Goal: Task Accomplishment & Management: Complete application form

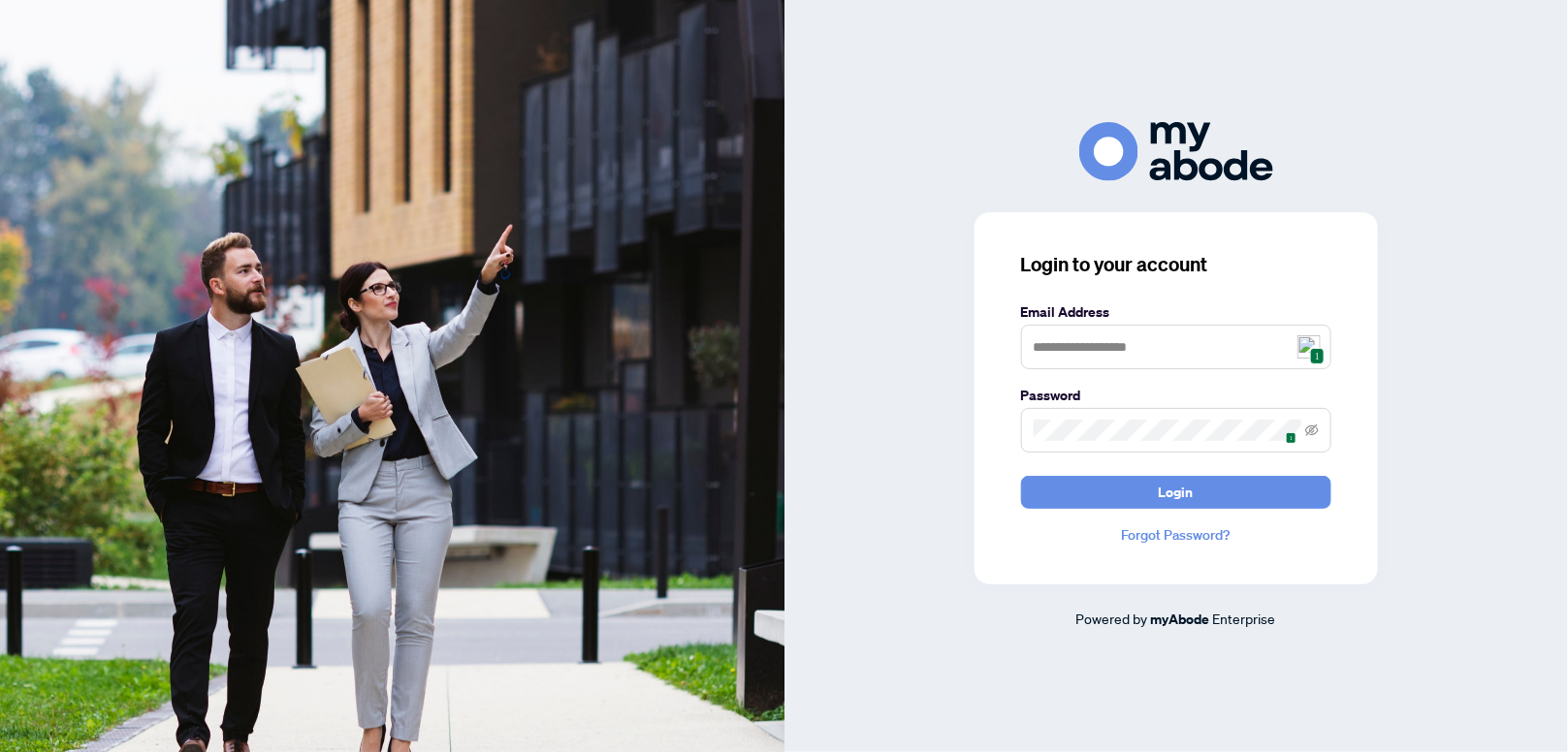
click at [1310, 353] on span "1" at bounding box center [1317, 356] width 15 height 17
type input "**********"
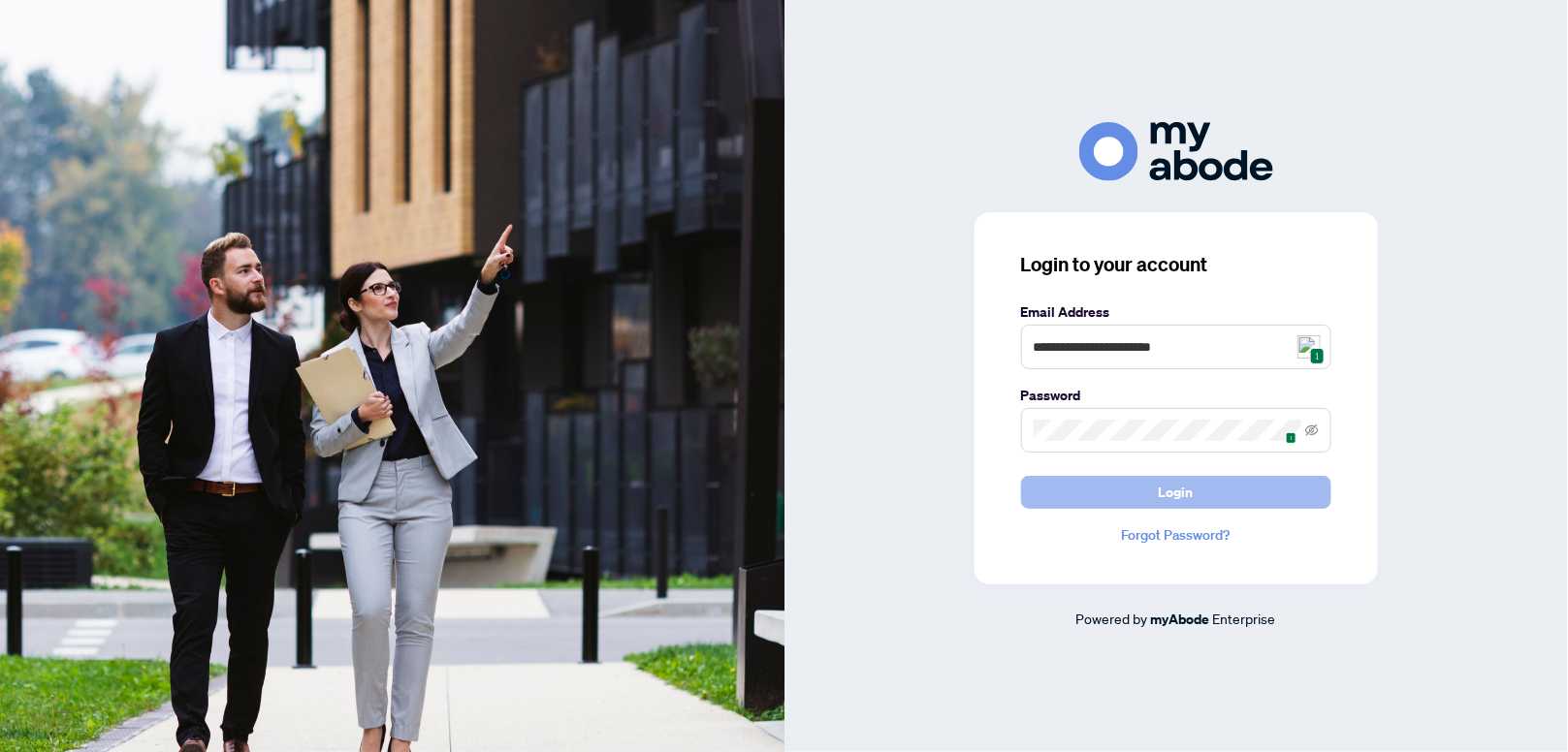
click at [1167, 499] on span "Login" at bounding box center [1176, 492] width 35 height 31
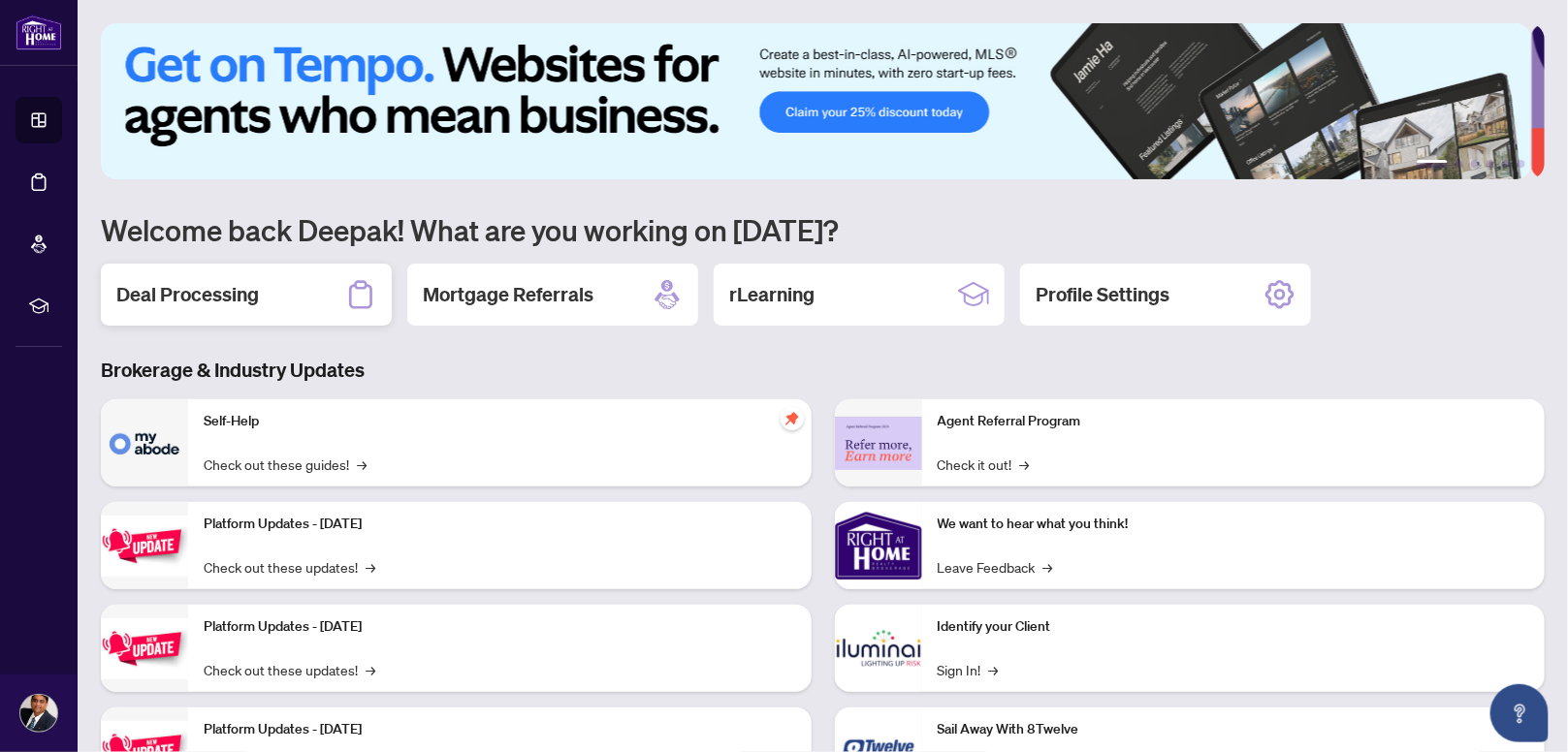
click at [307, 289] on div "Deal Processing" at bounding box center [246, 294] width 291 height 62
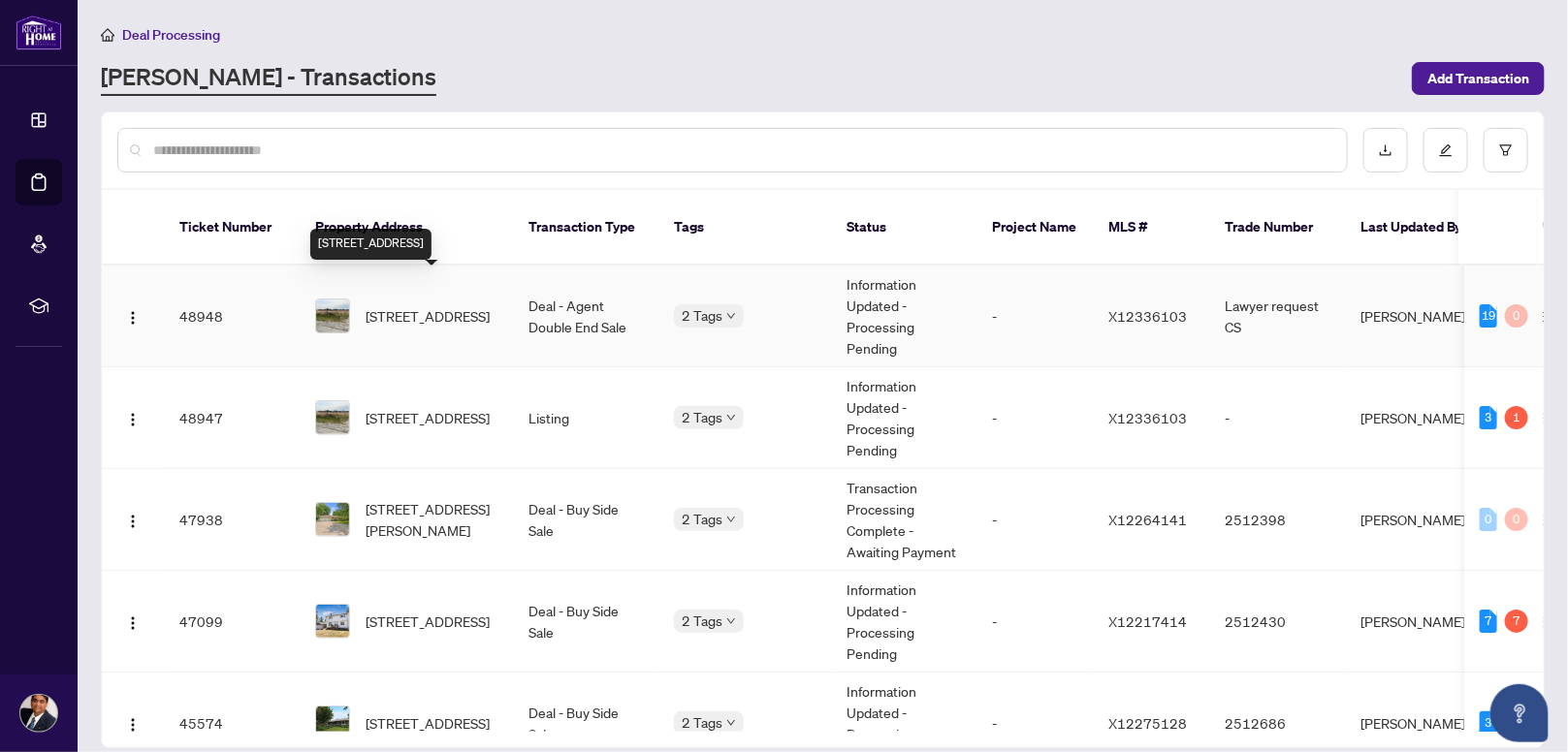
click at [449, 305] on span "6775 Still Meadow Way, Ottawa, Ontario K4P 0C9, Canada" at bounding box center [428, 316] width 125 height 22
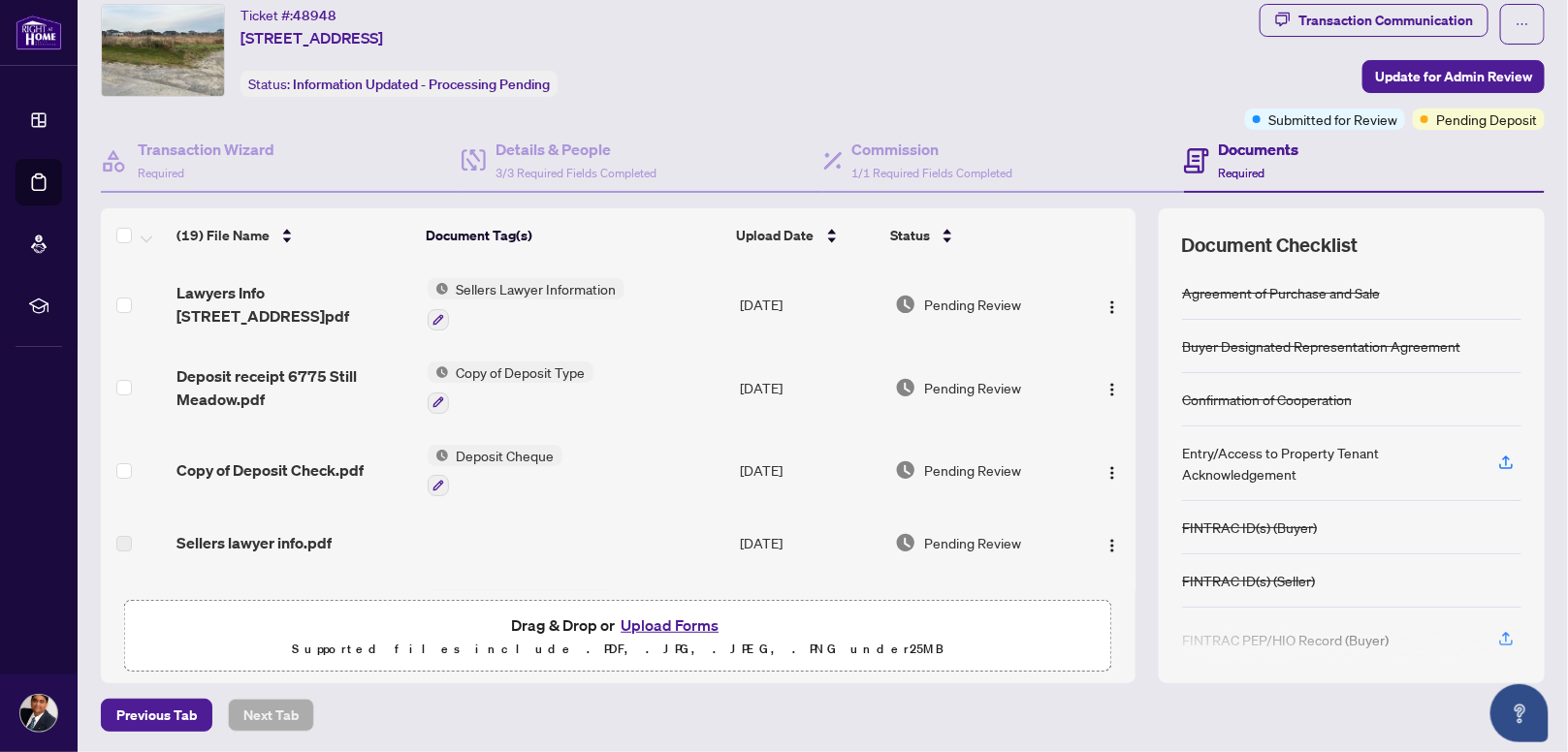
click at [728, 105] on div "Ticket #: 48948 6775 Still Meadow Way, Ottawa, Ontario K4P 0C9, Canada Status: …" at bounding box center [668, 67] width 1144 height 126
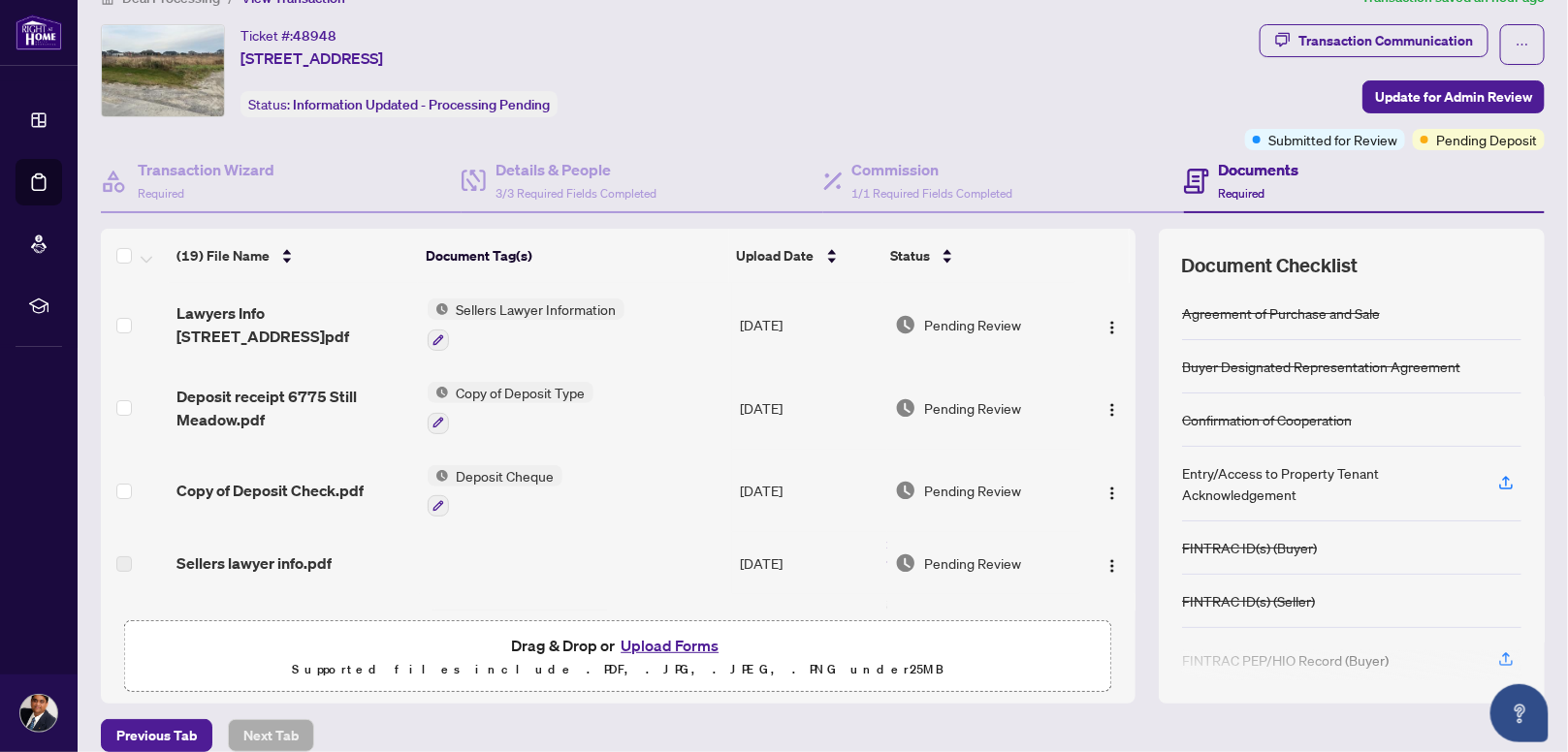
scroll to position [57, 0]
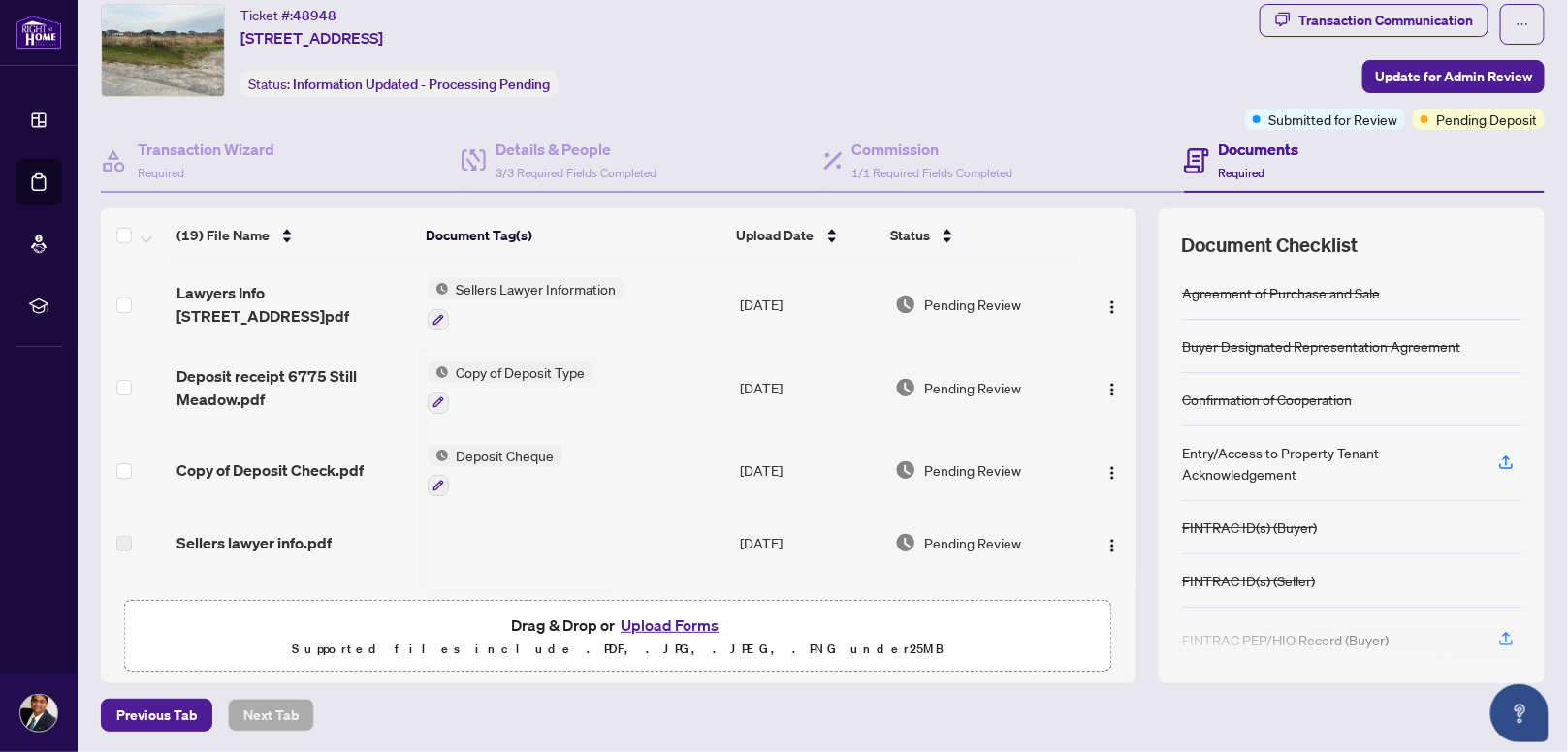
click at [723, 57] on div "Ticket #: 48948 6775 Still Meadow Way, Ottawa, Ontario K4P 0C9, Canada Status: …" at bounding box center [669, 50] width 1137 height 93
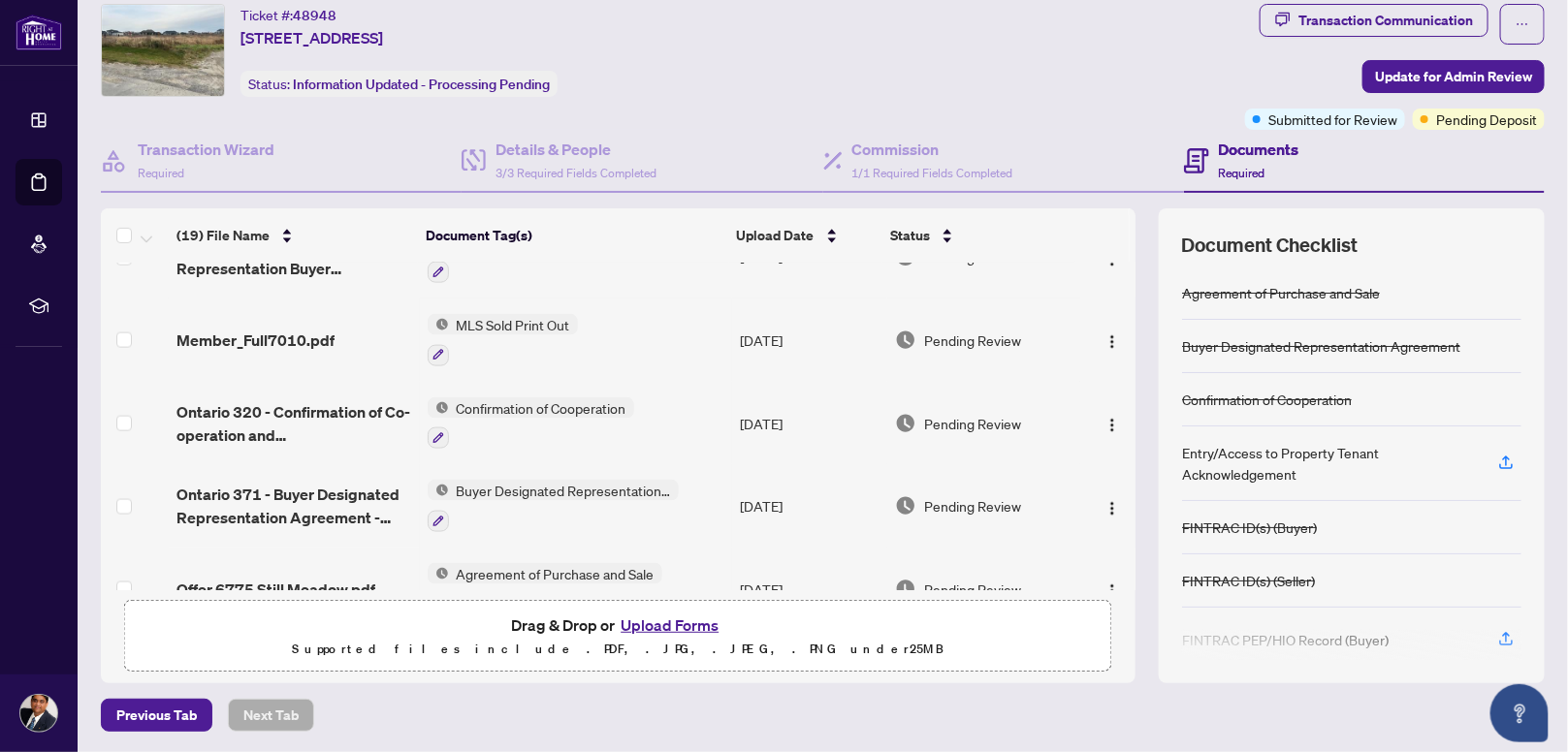
scroll to position [1211, 0]
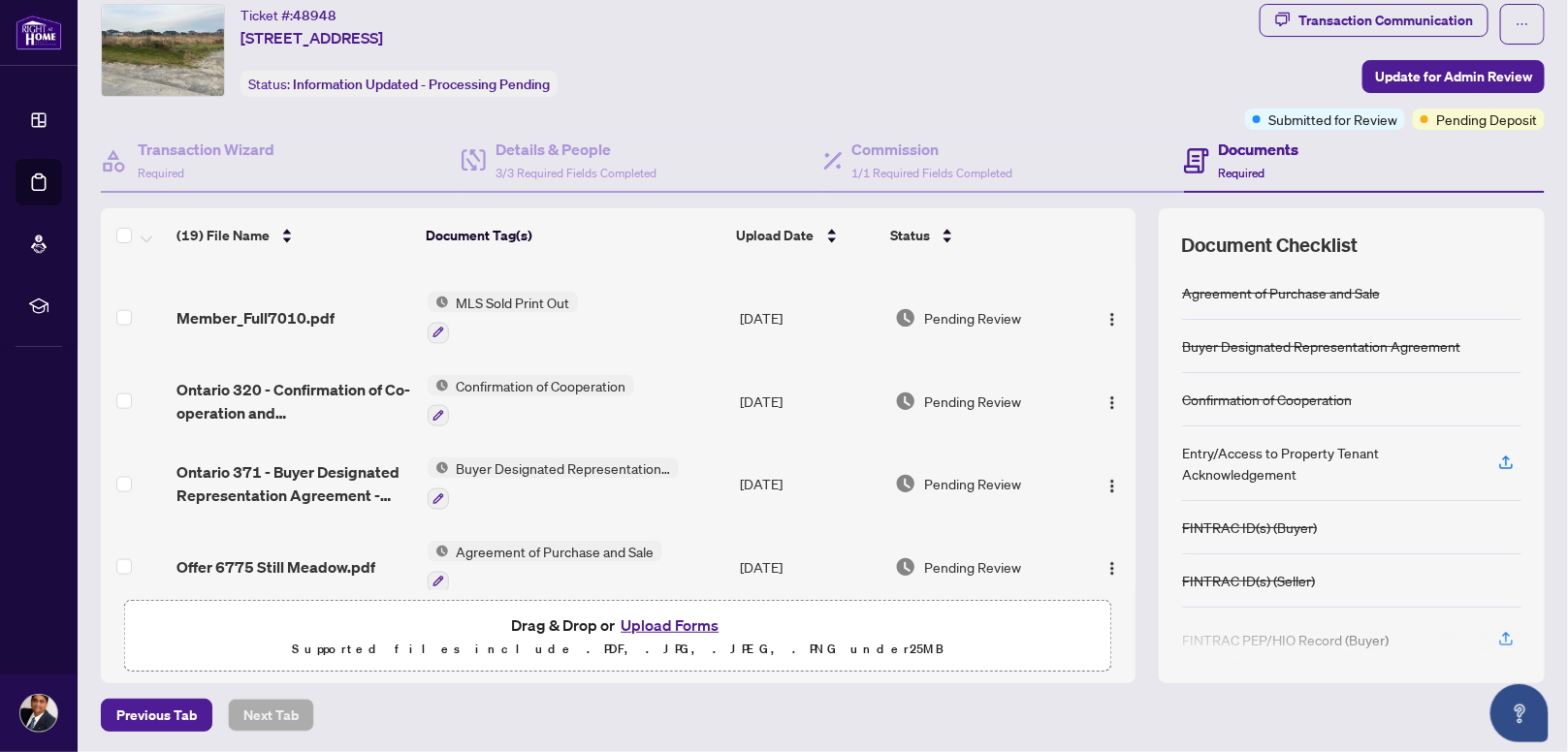
click at [713, 83] on div "Ticket #: 48948 6775 Still Meadow Way, Ottawa, Ontario K4P 0C9, Canada Status: …" at bounding box center [669, 50] width 1137 height 93
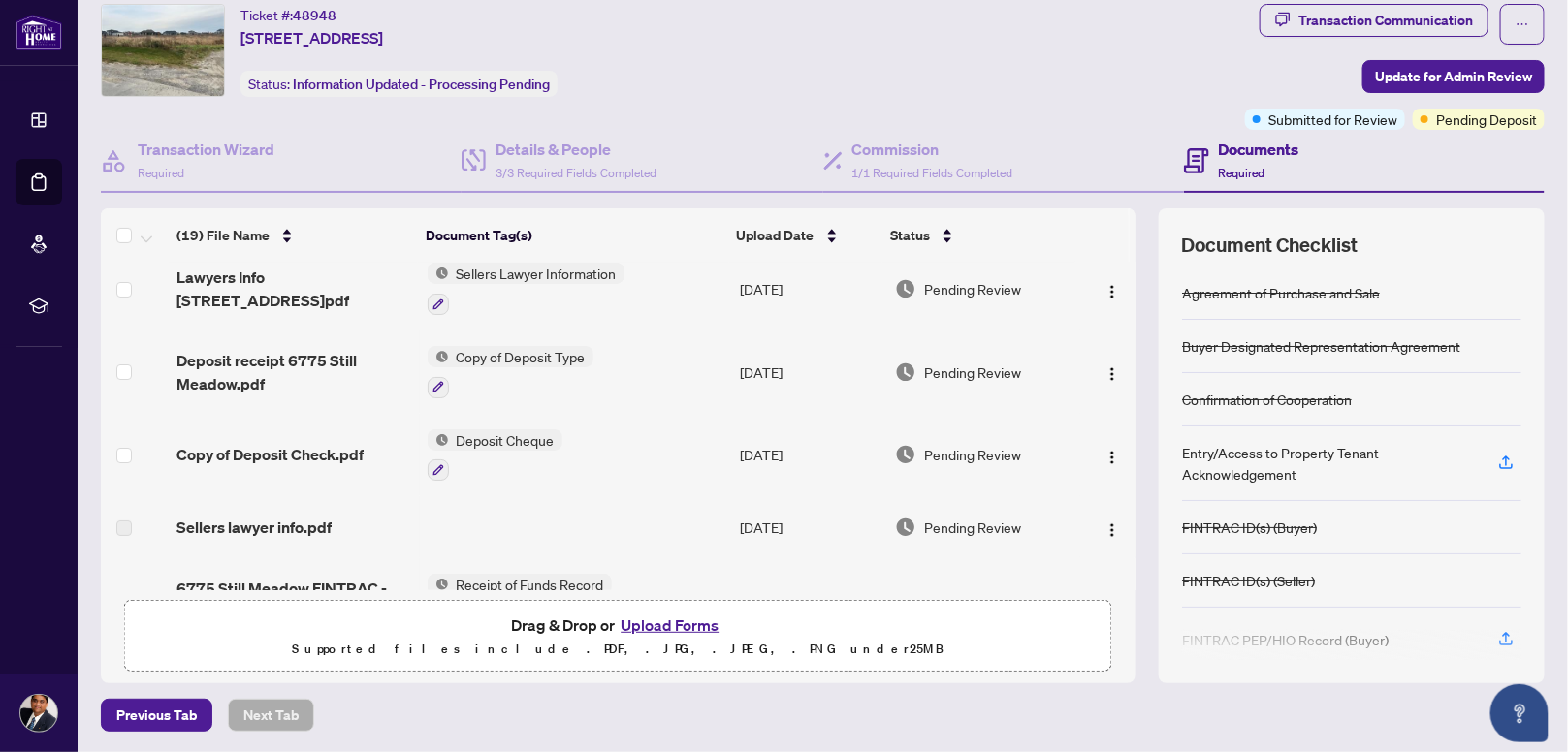
scroll to position [0, 0]
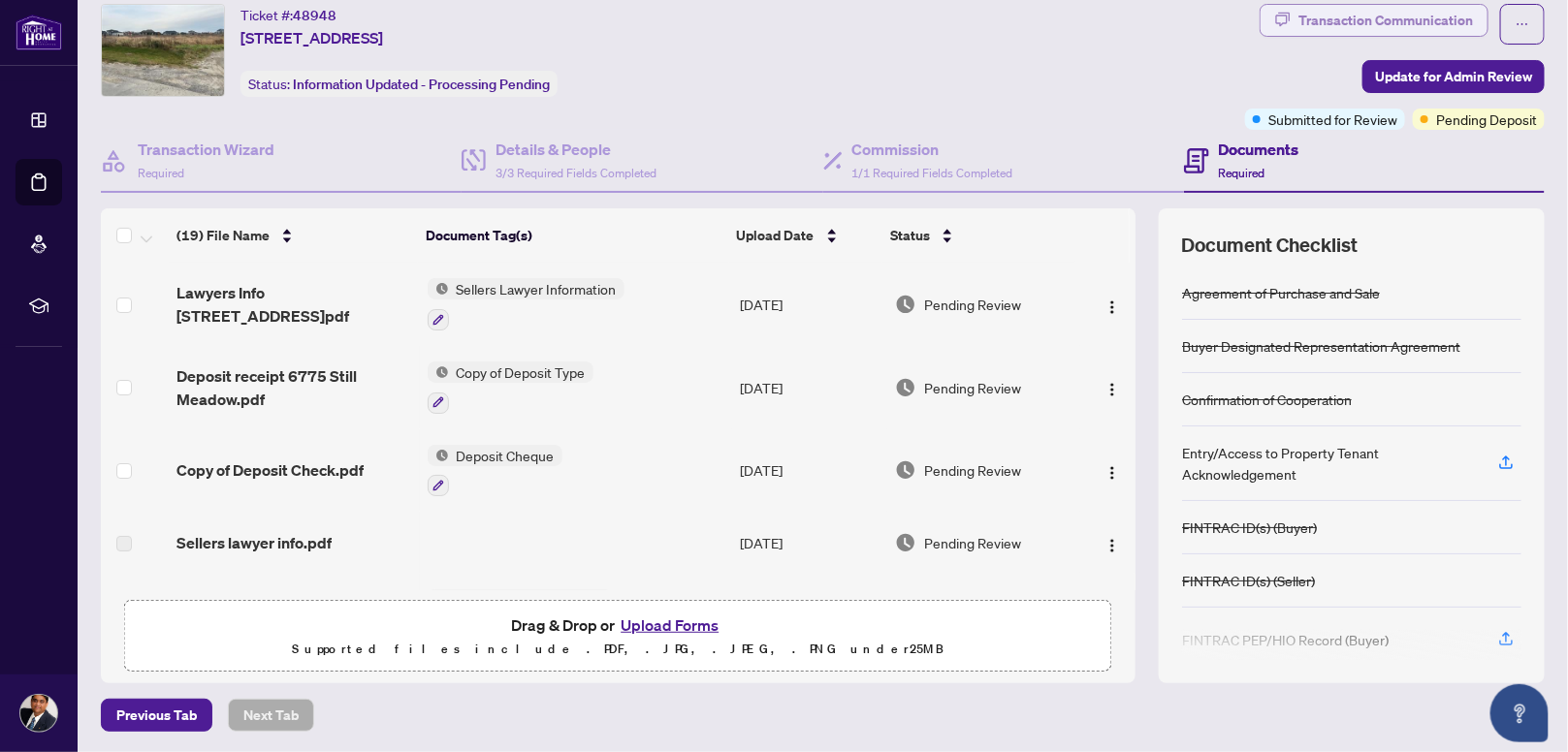
click at [1345, 13] on div "Transaction Communication" at bounding box center [1385, 20] width 175 height 31
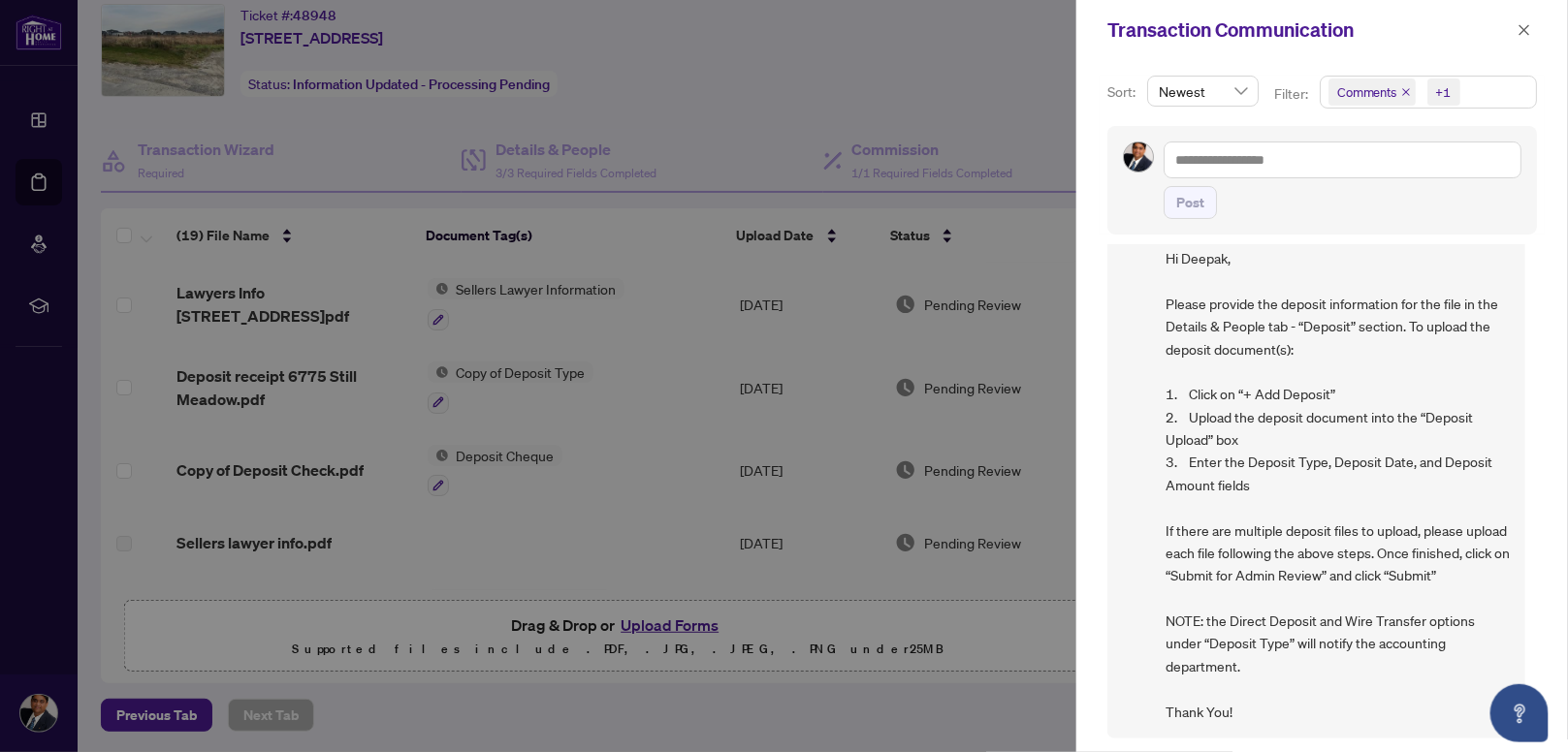
scroll to position [650, 0]
click at [994, 120] on div at bounding box center [784, 376] width 1568 height 752
click at [1519, 28] on icon "close" at bounding box center [1524, 31] width 14 height 14
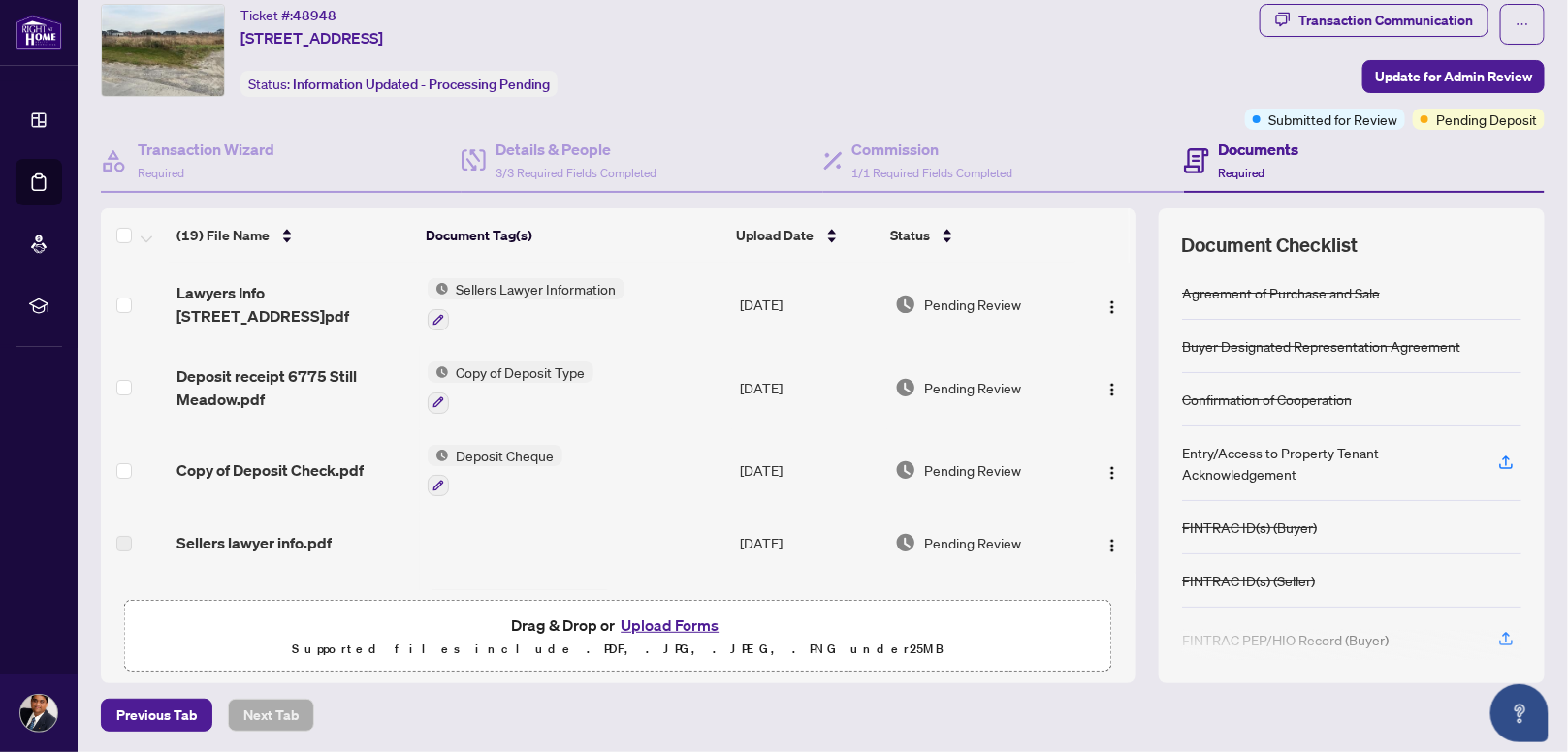
click at [1238, 159] on div "Documents Required" at bounding box center [1259, 160] width 80 height 45
click at [186, 155] on h4 "Transaction Wizard" at bounding box center [206, 149] width 136 height 24
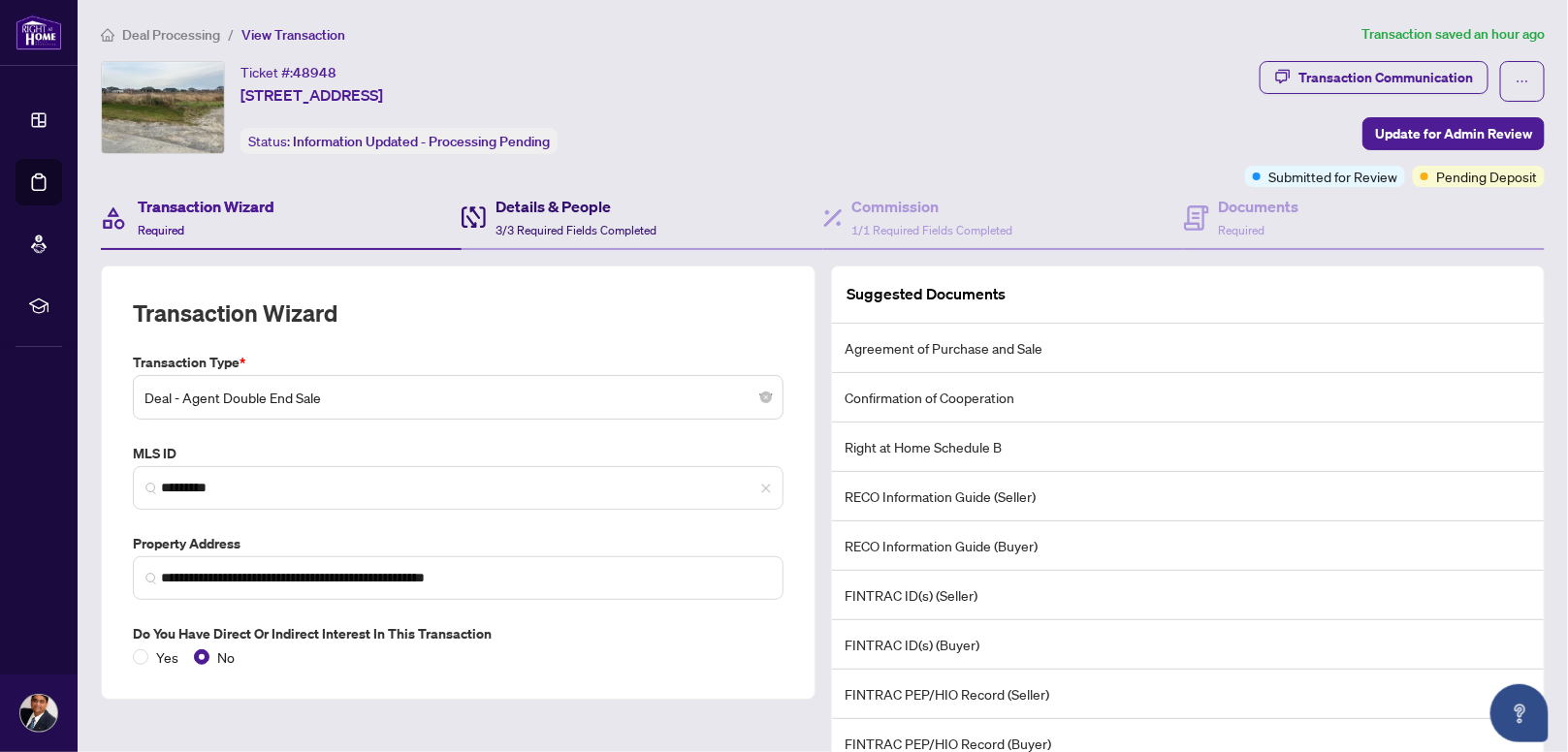
click at [550, 211] on h4 "Details & People" at bounding box center [575, 207] width 161 height 24
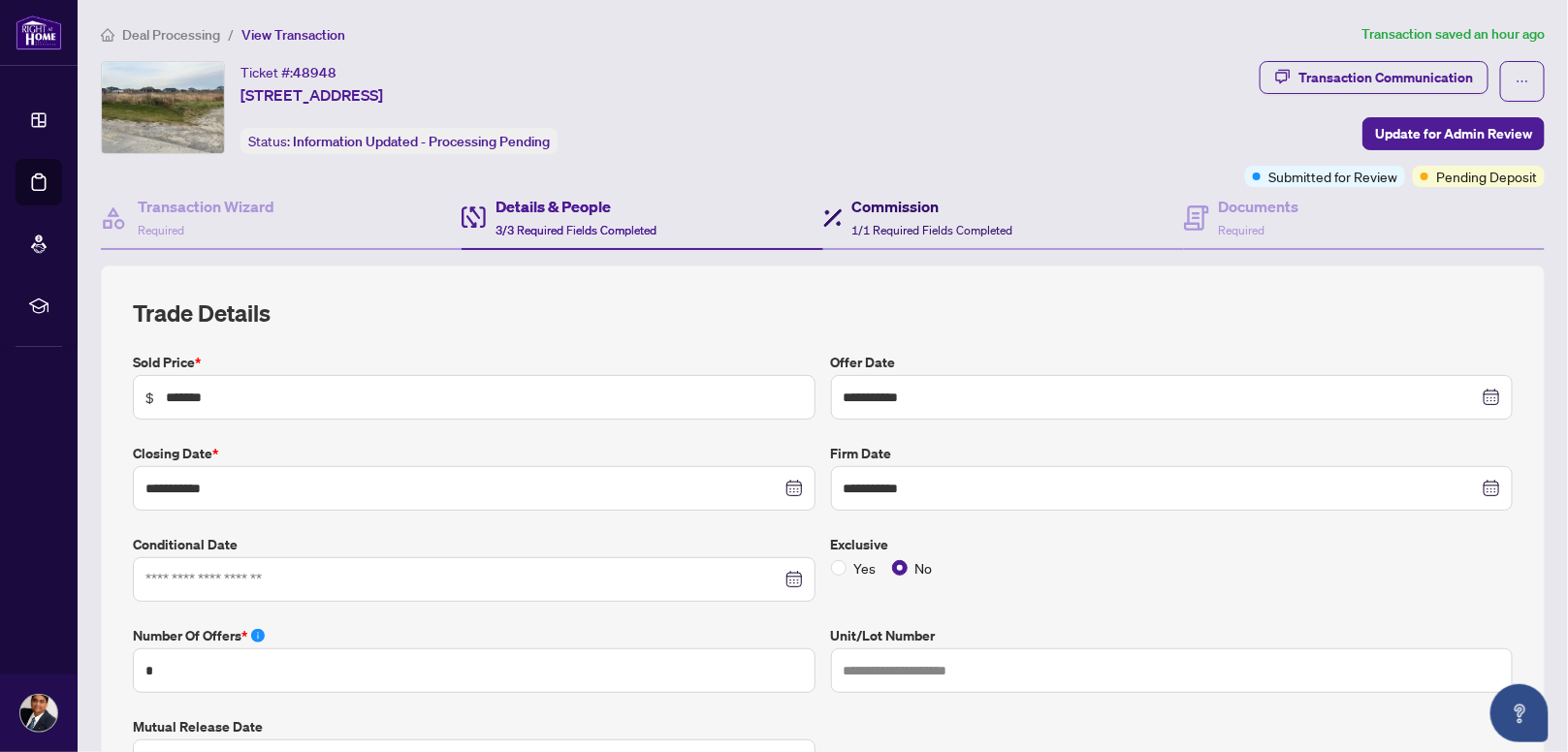
click at [889, 223] on span "1/1 Required Fields Completed" at bounding box center [932, 230] width 161 height 15
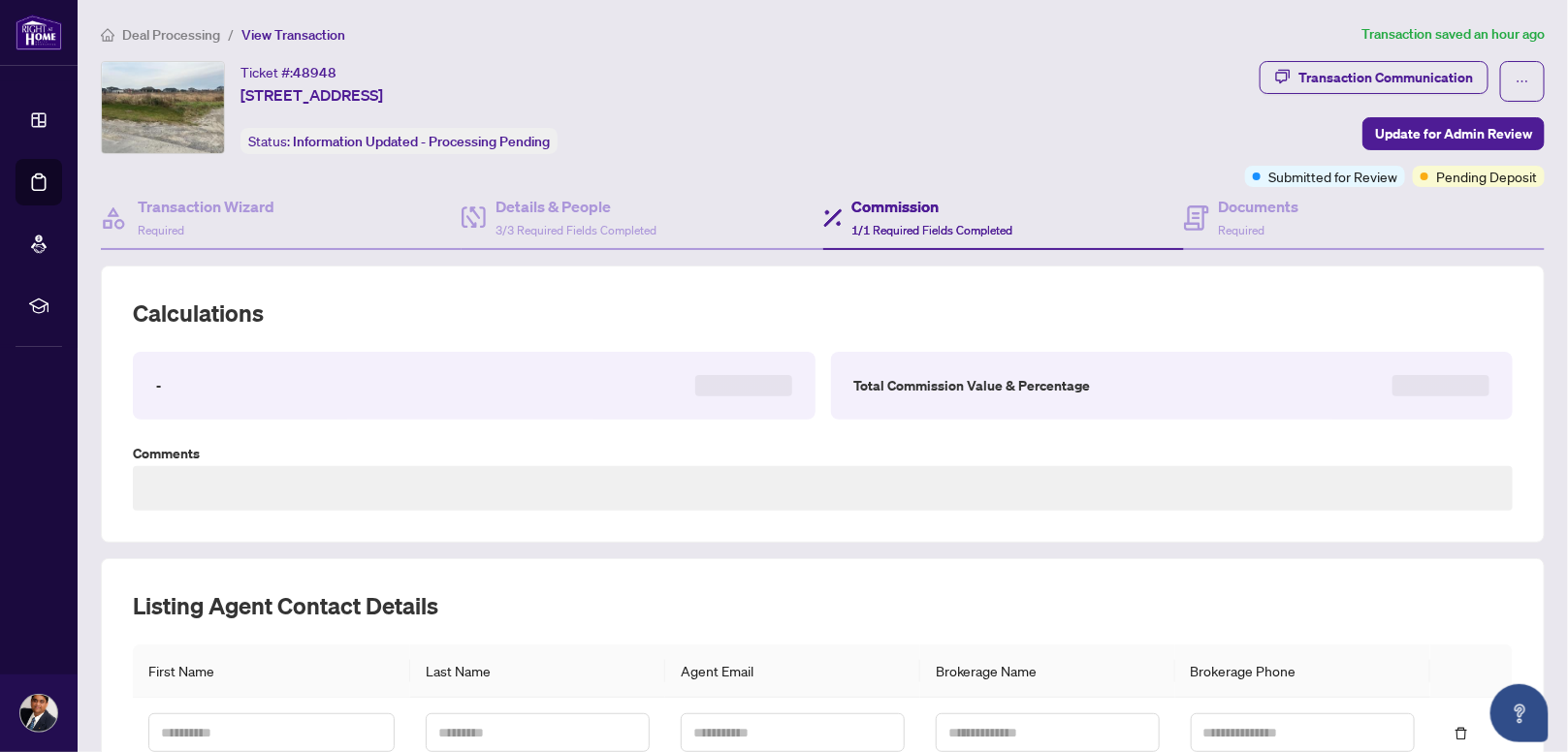
type textarea "**********"
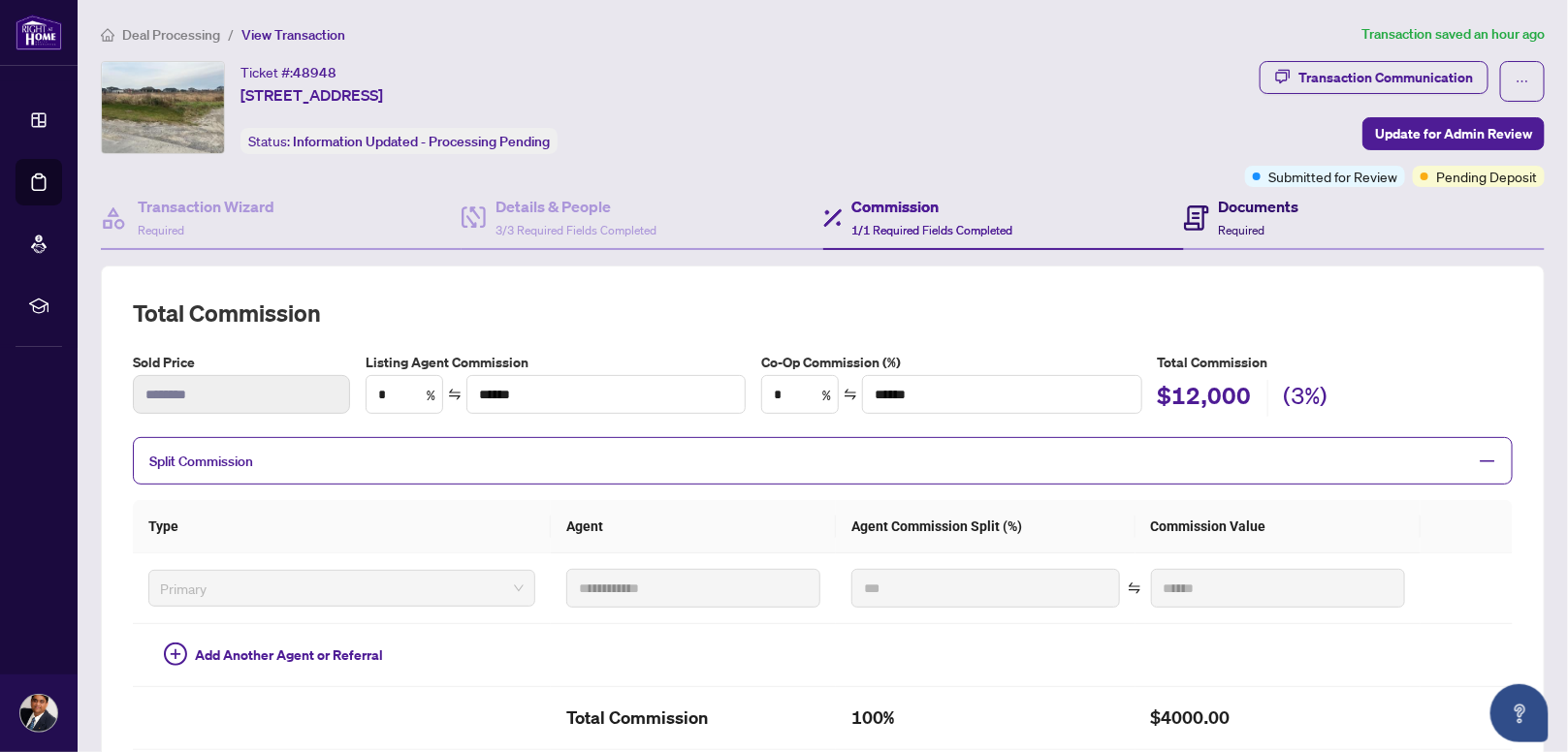
click at [1252, 216] on div "Documents Required" at bounding box center [1259, 217] width 80 height 45
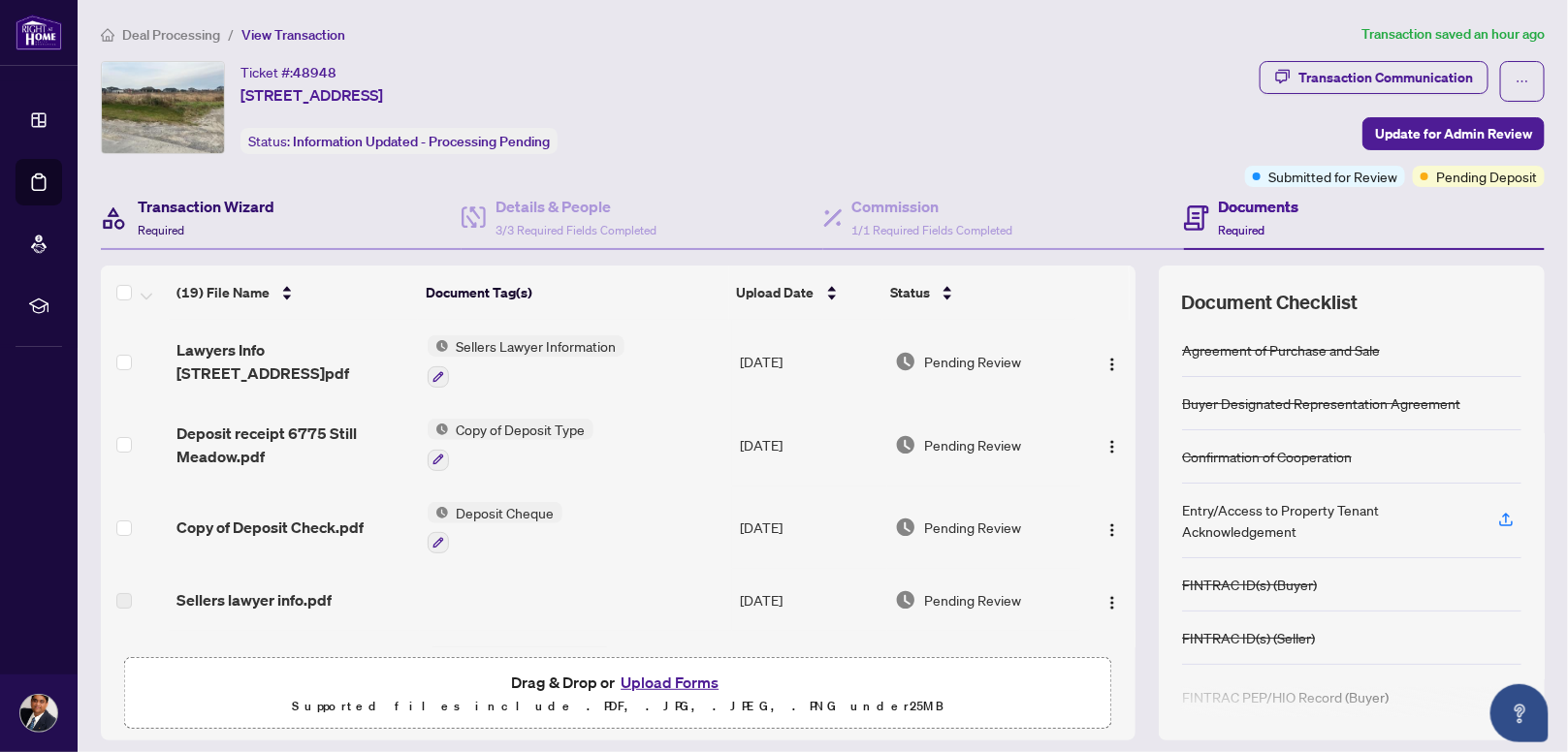
click at [194, 215] on h4 "Transaction Wizard" at bounding box center [206, 207] width 136 height 24
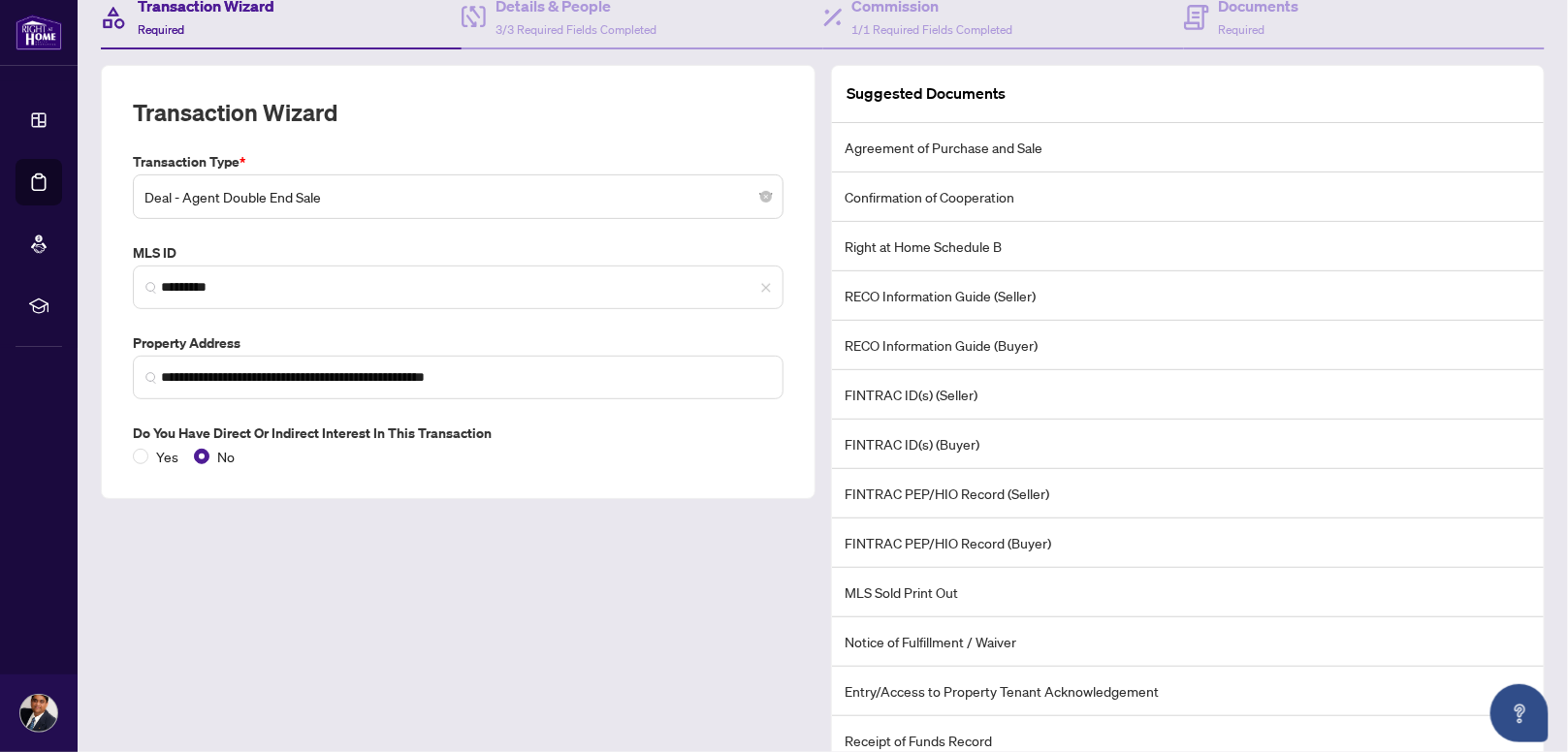
scroll to position [427, 0]
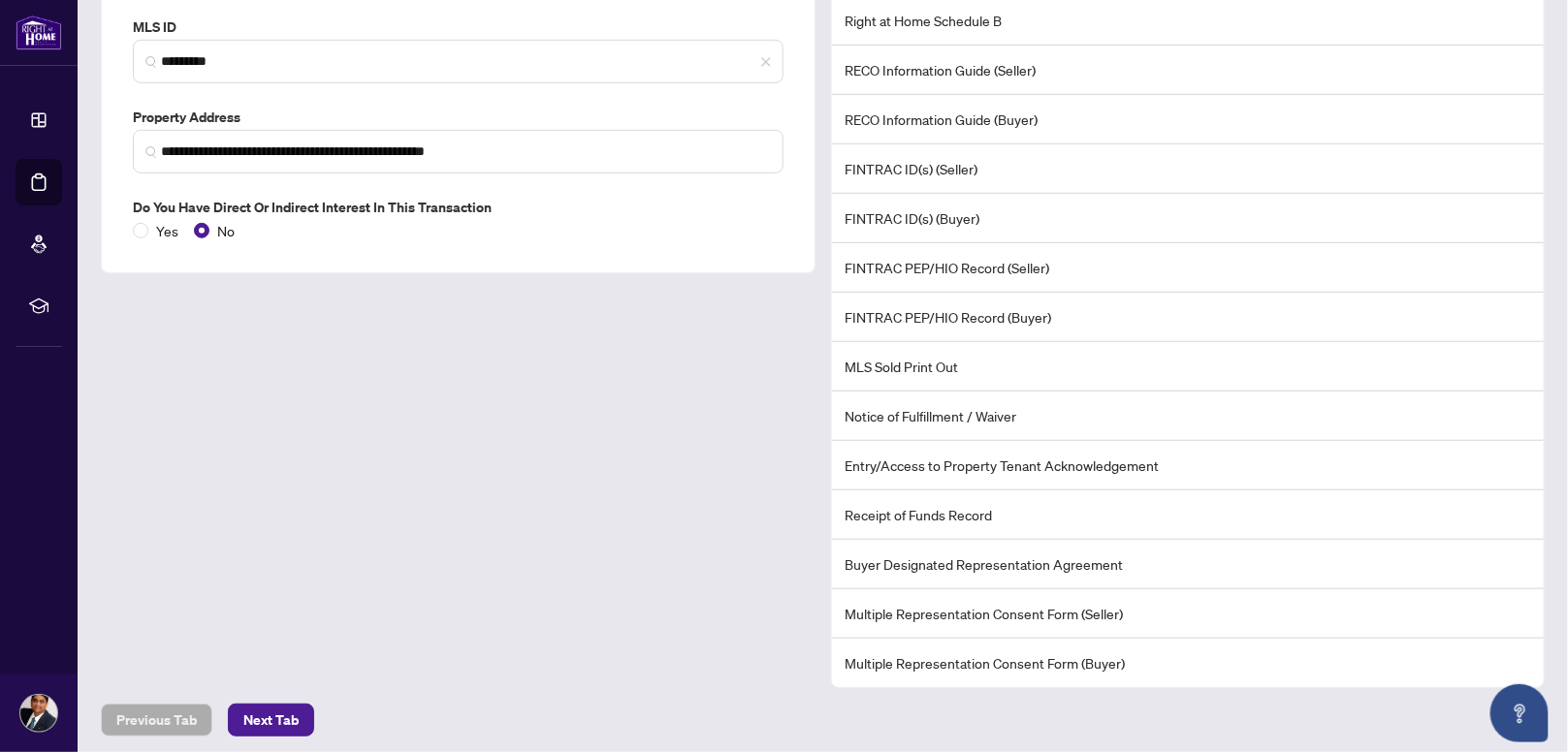
drag, startPoint x: 263, startPoint y: 706, endPoint x: 290, endPoint y: 702, distance: 27.3
click at [264, 706] on span "Next Tab" at bounding box center [271, 719] width 55 height 31
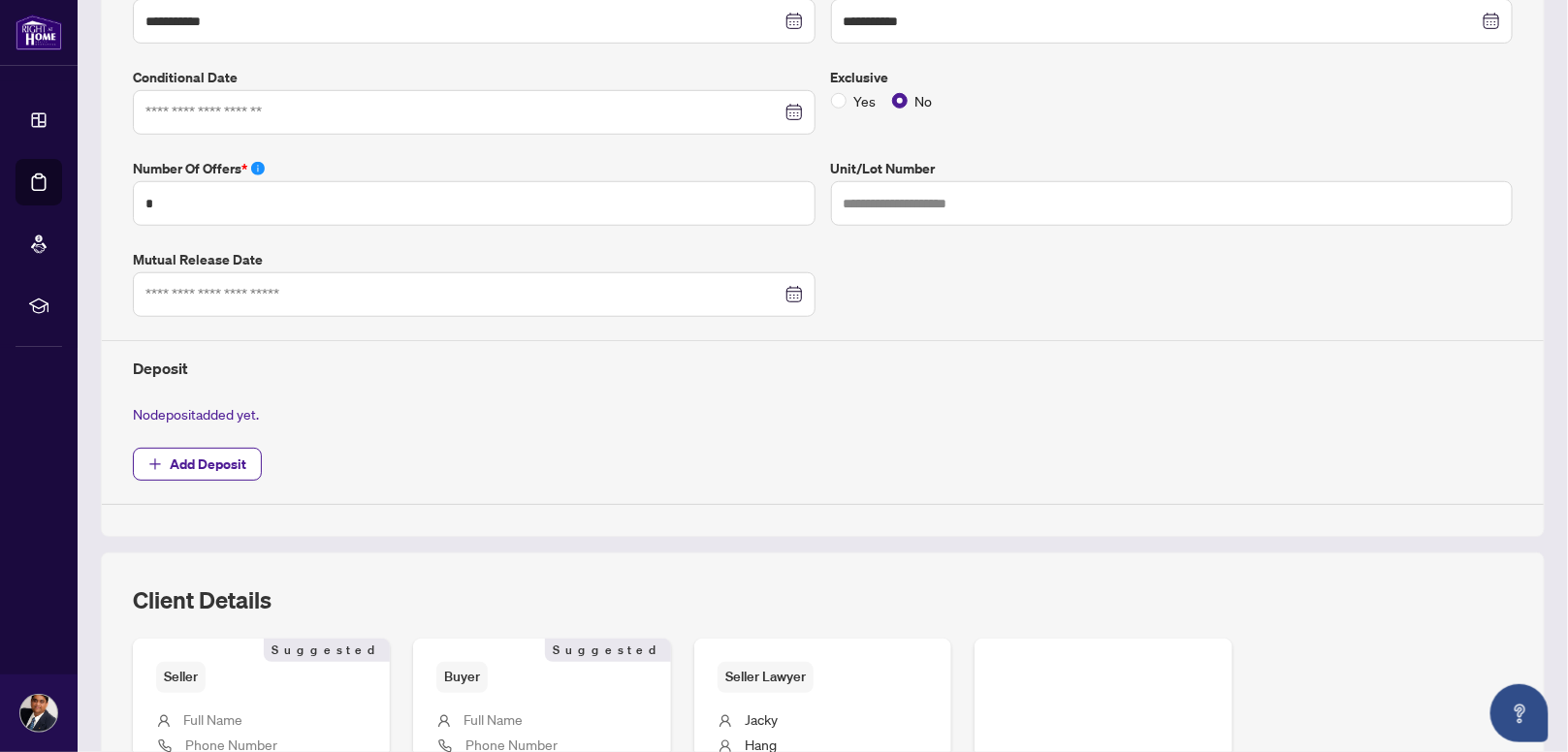
scroll to position [452, 0]
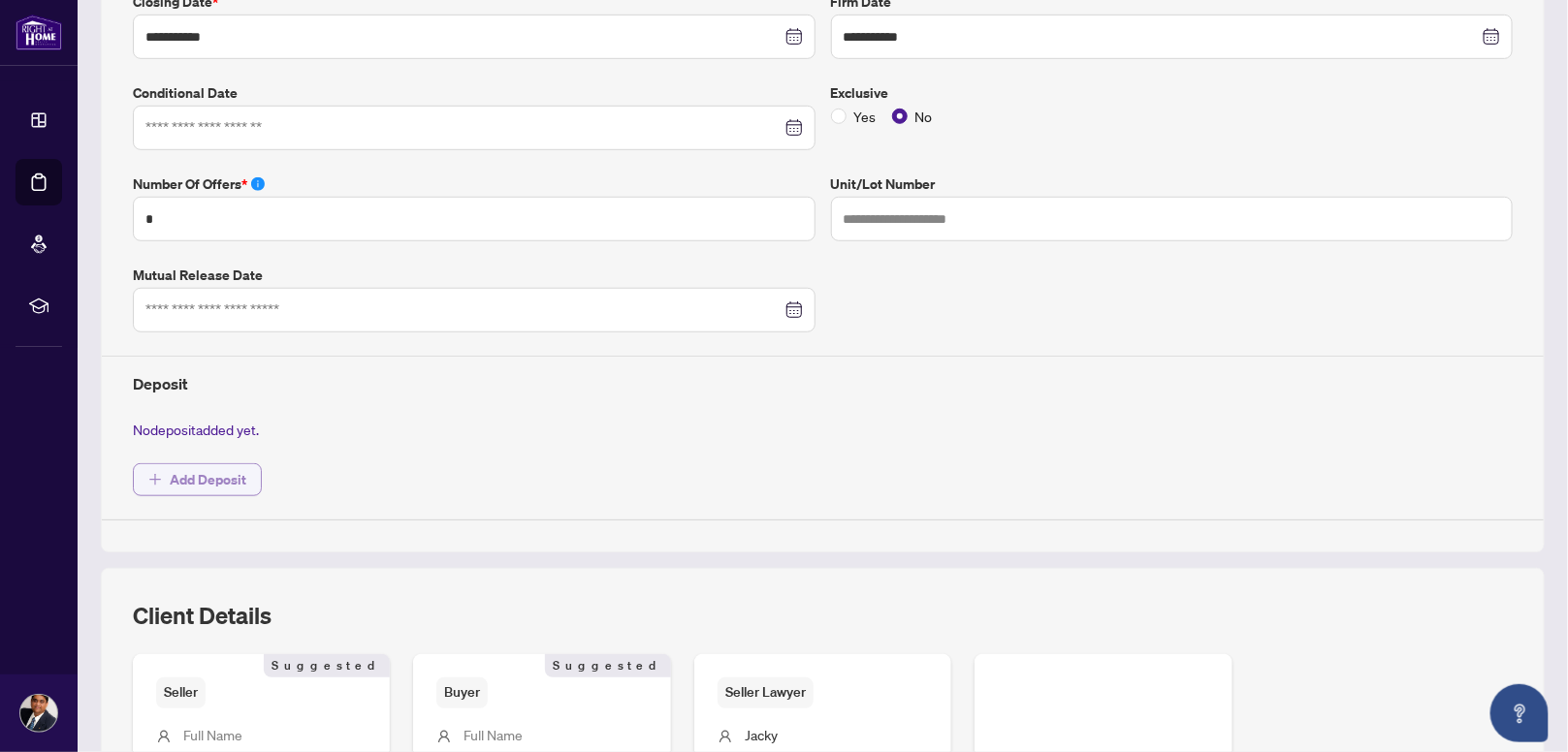
click at [180, 481] on span "Add Deposit" at bounding box center [208, 479] width 76 height 31
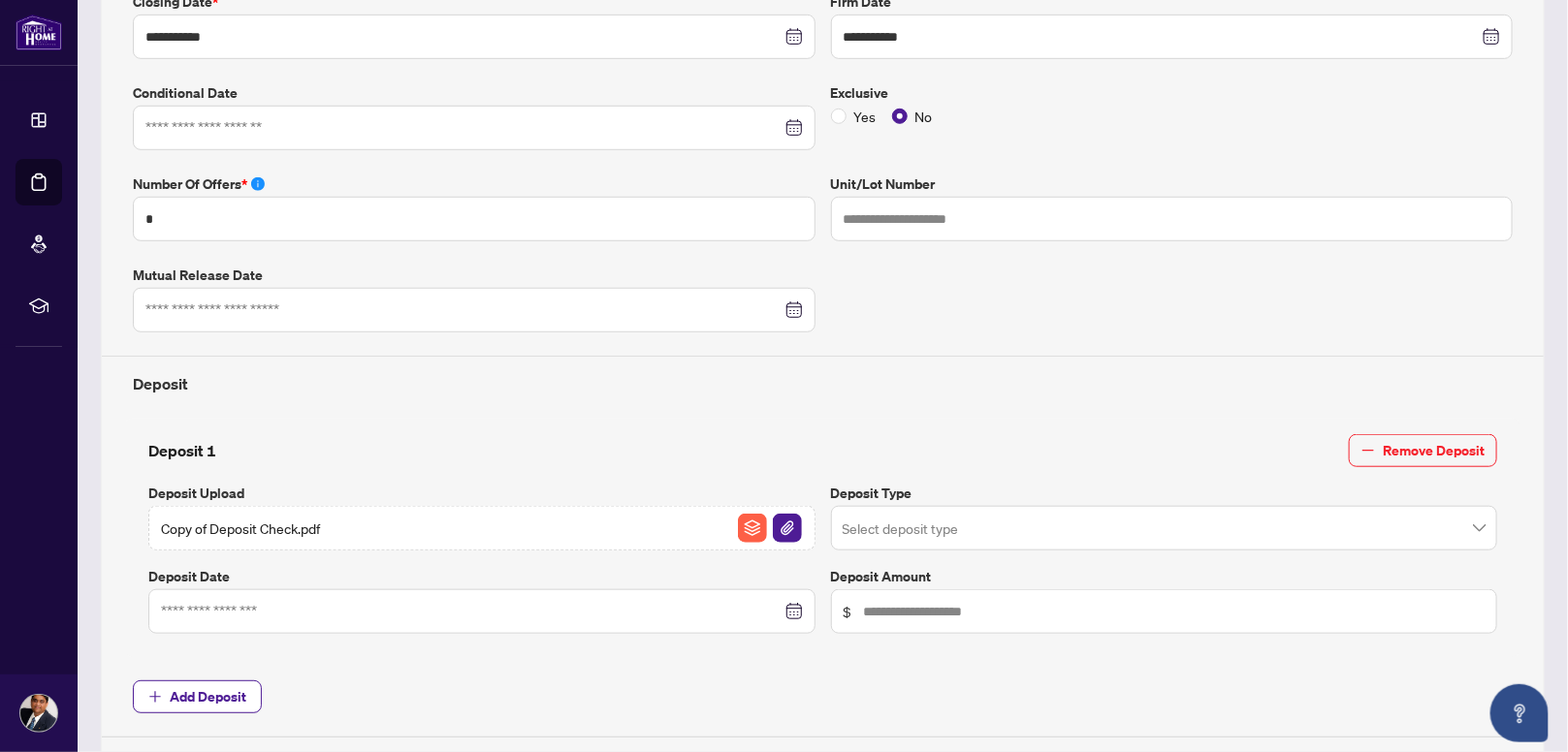
click at [931, 525] on input "search" at bounding box center [1156, 531] width 627 height 42
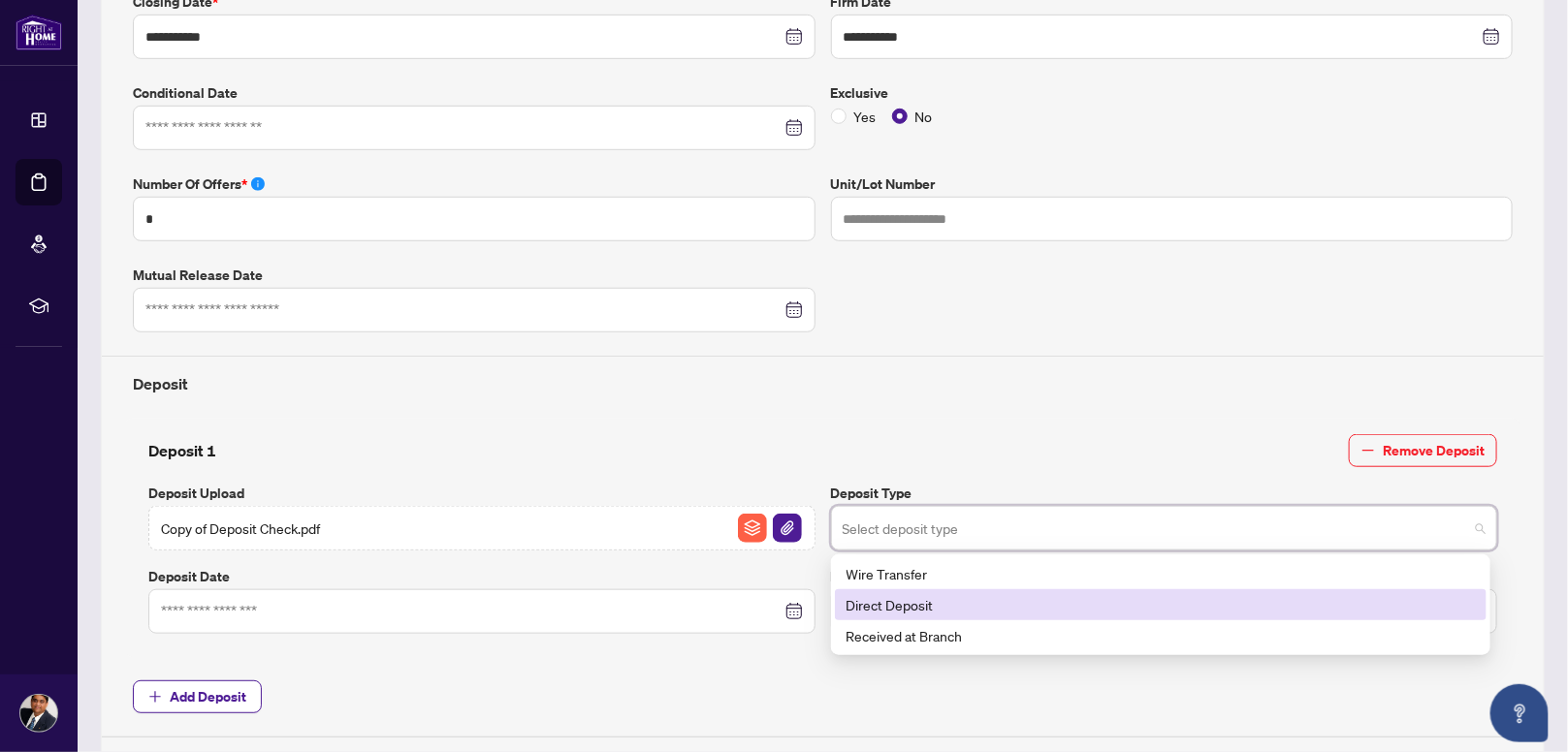
click at [926, 606] on div "Direct Deposit" at bounding box center [1161, 605] width 629 height 22
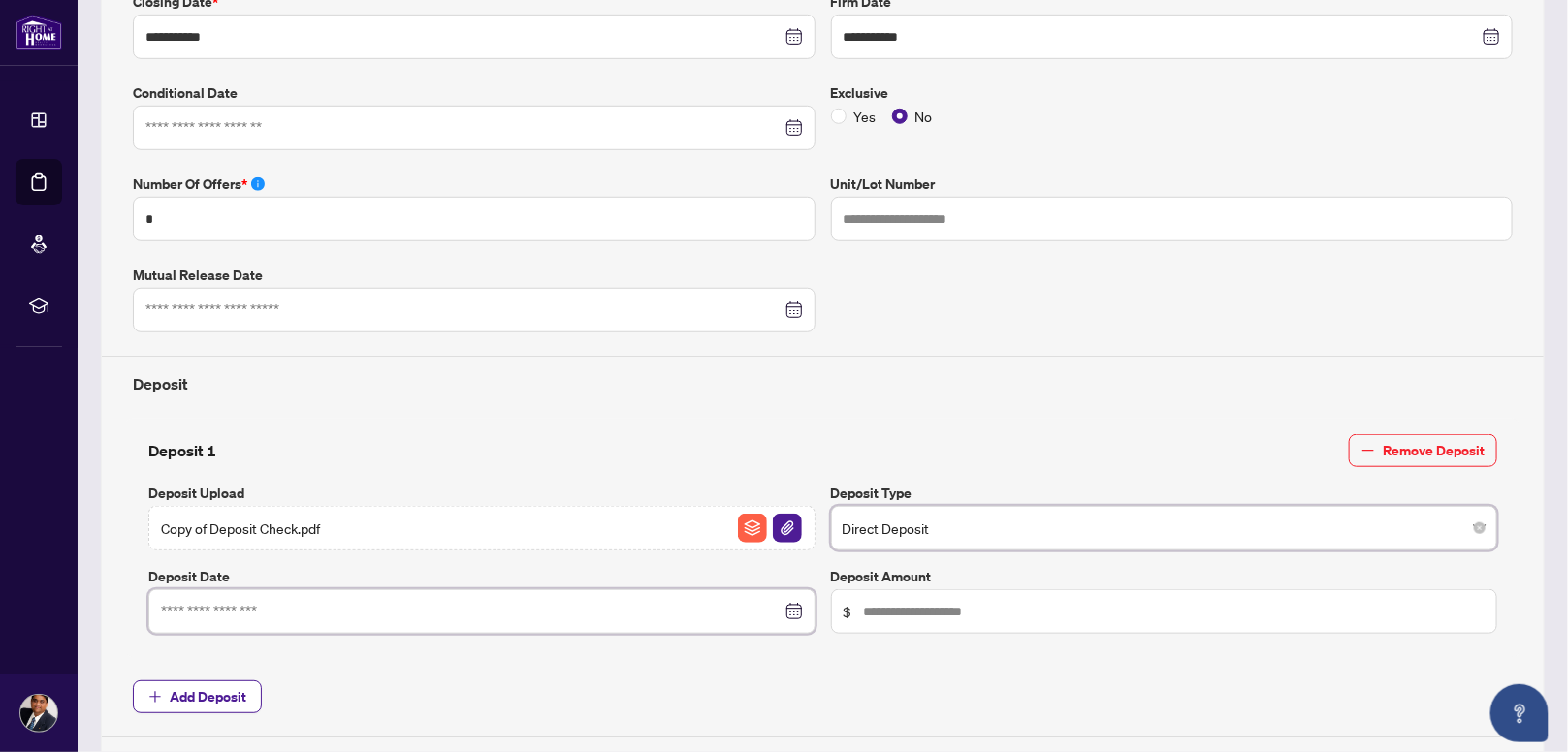
click at [532, 611] on input at bounding box center [472, 612] width 621 height 22
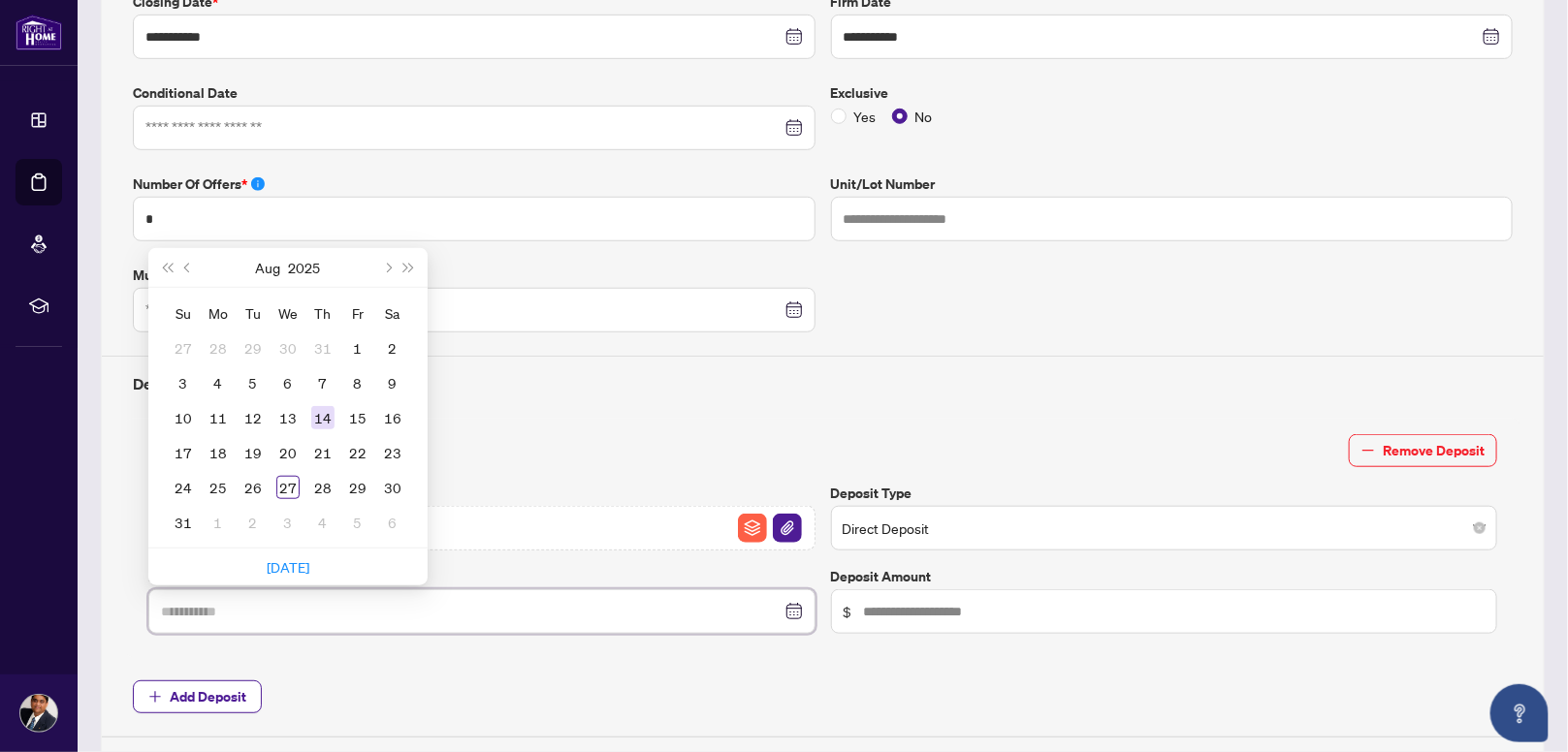
type input "**********"
click at [323, 412] on div "14" at bounding box center [323, 418] width 24 height 24
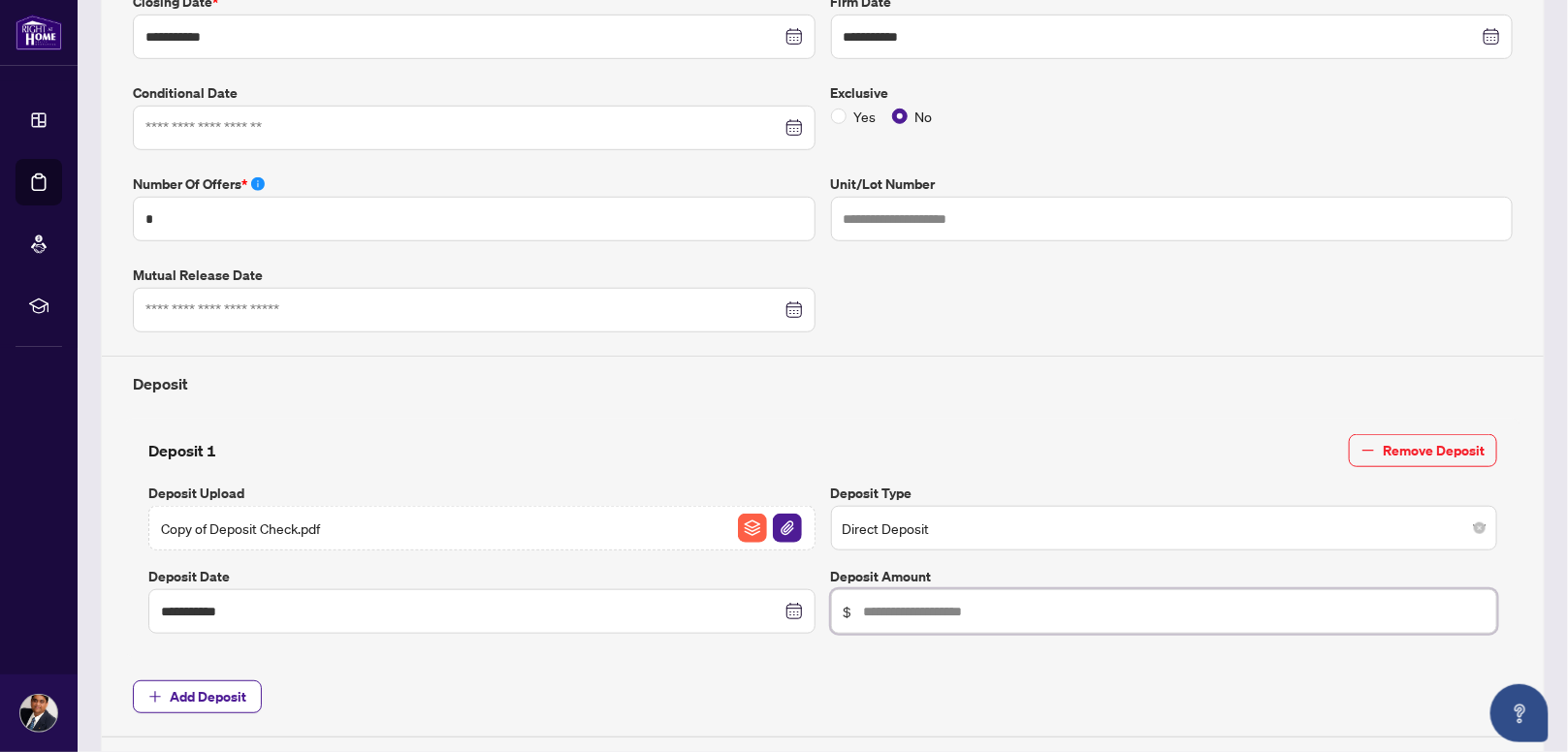
click at [1030, 602] on input "text" at bounding box center [1175, 612] width 622 height 22
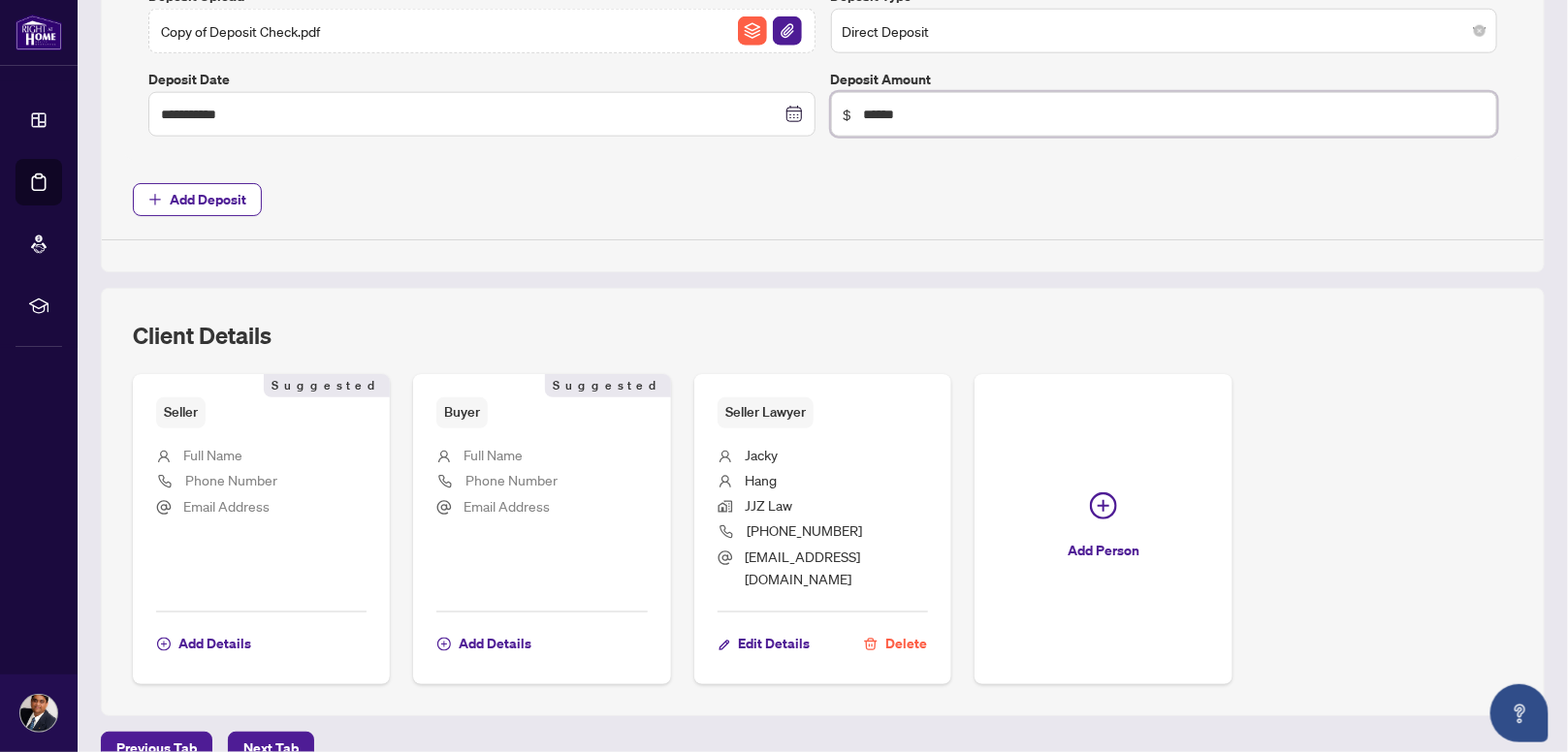
scroll to position [959, 0]
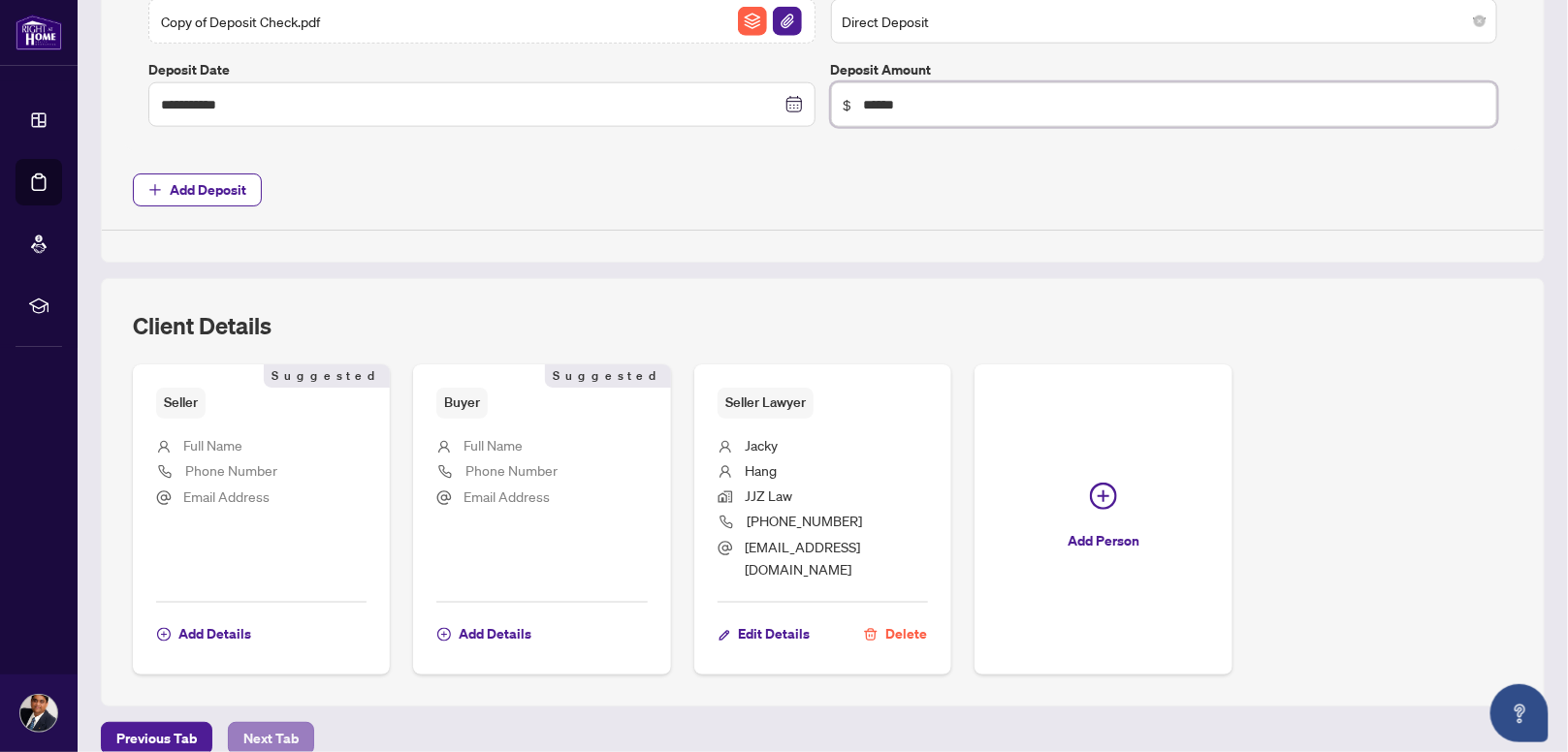
type input "******"
click at [275, 723] on span "Next Tab" at bounding box center [271, 738] width 55 height 31
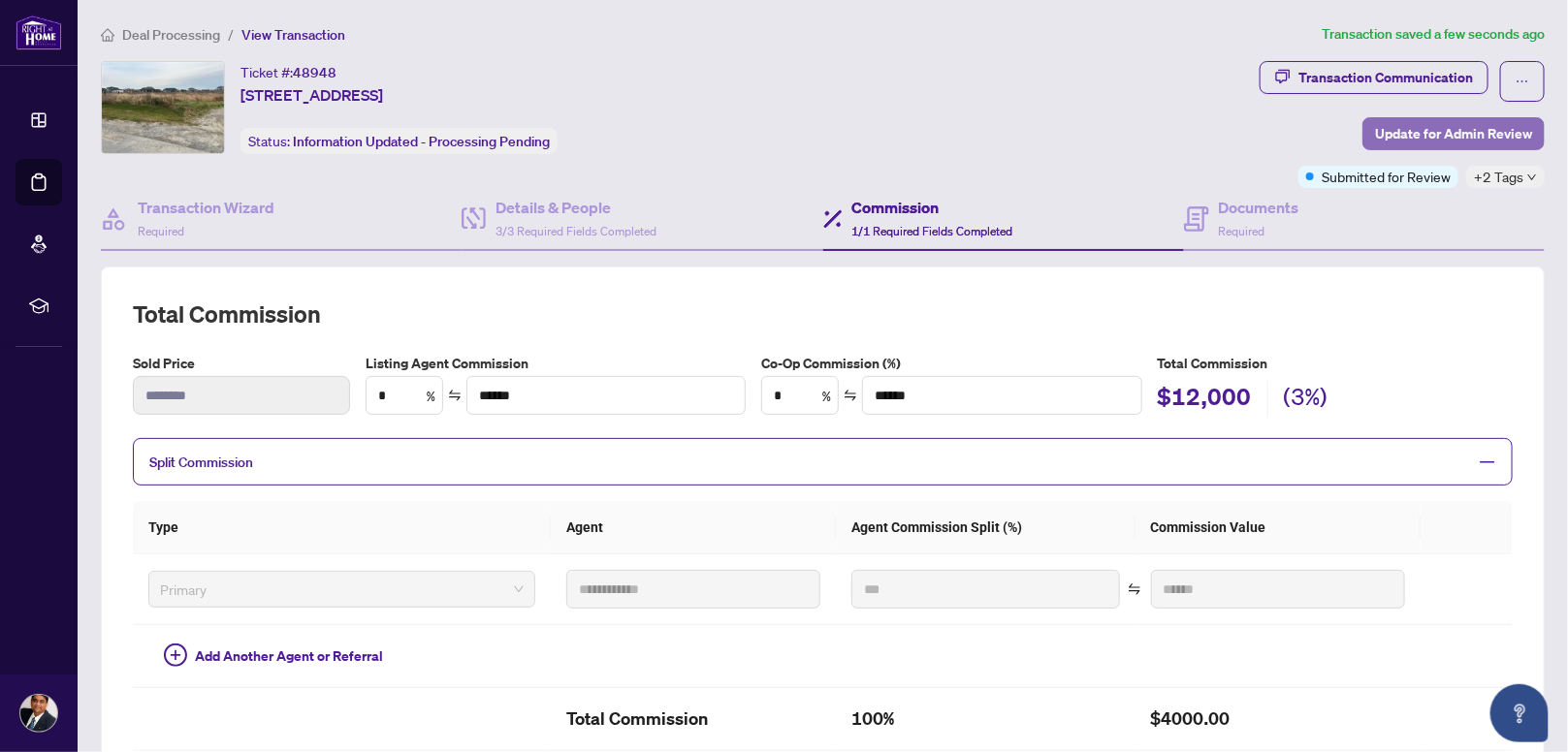
click at [1434, 130] on span "Update for Admin Review" at bounding box center [1453, 133] width 157 height 31
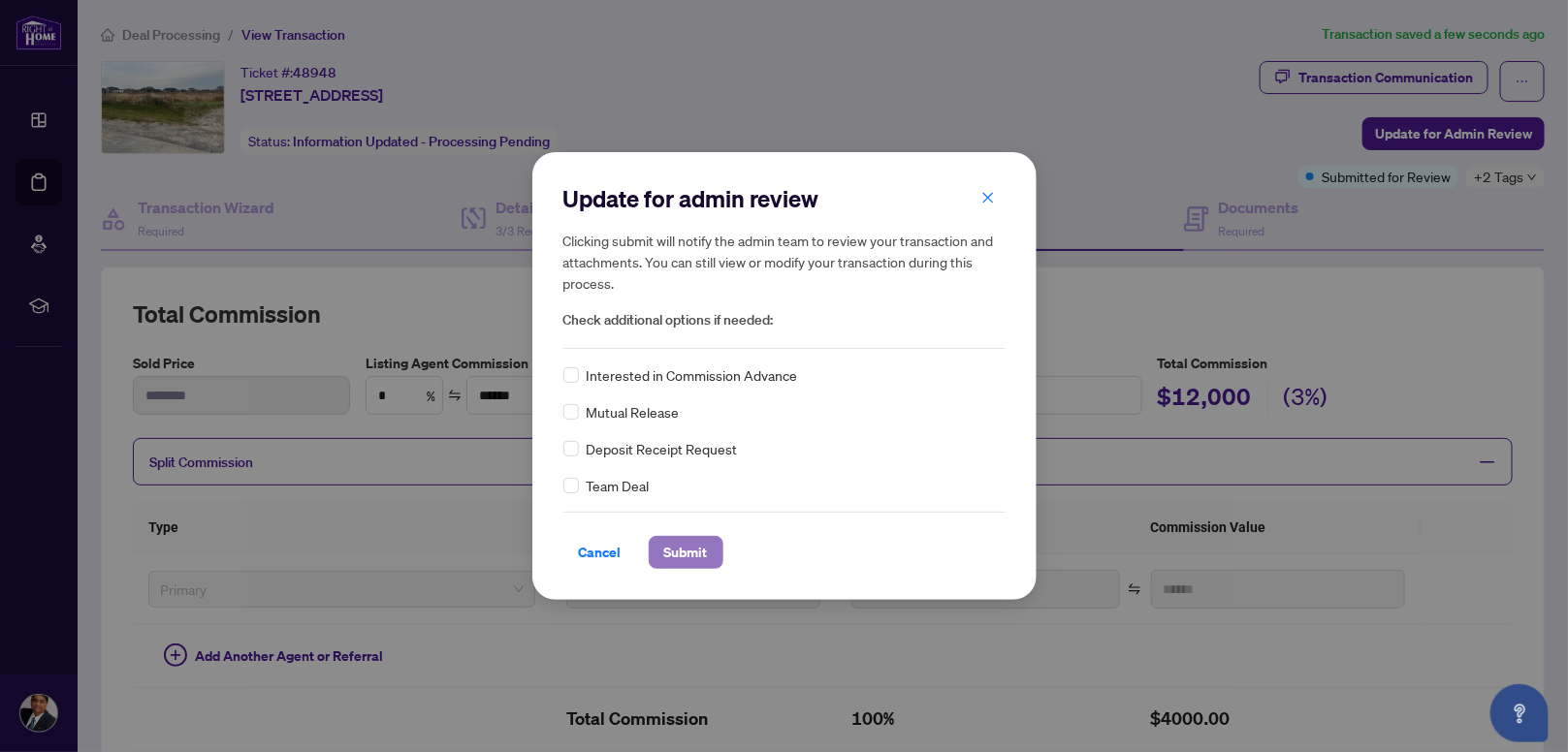
click at [681, 559] on span "Submit" at bounding box center [686, 551] width 44 height 31
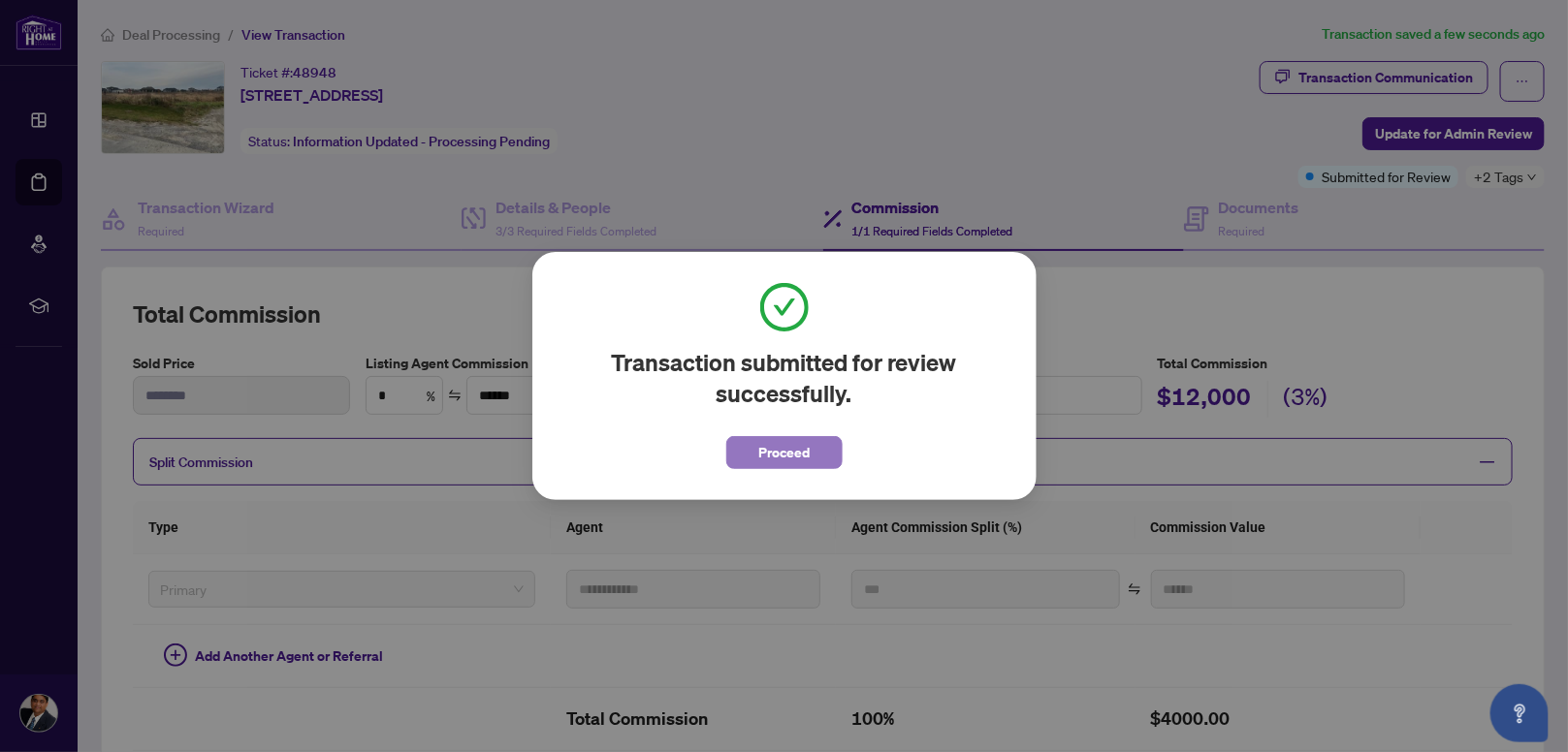
click at [774, 454] on span "Proceed" at bounding box center [784, 452] width 51 height 31
